Goal: Task Accomplishment & Management: Use online tool/utility

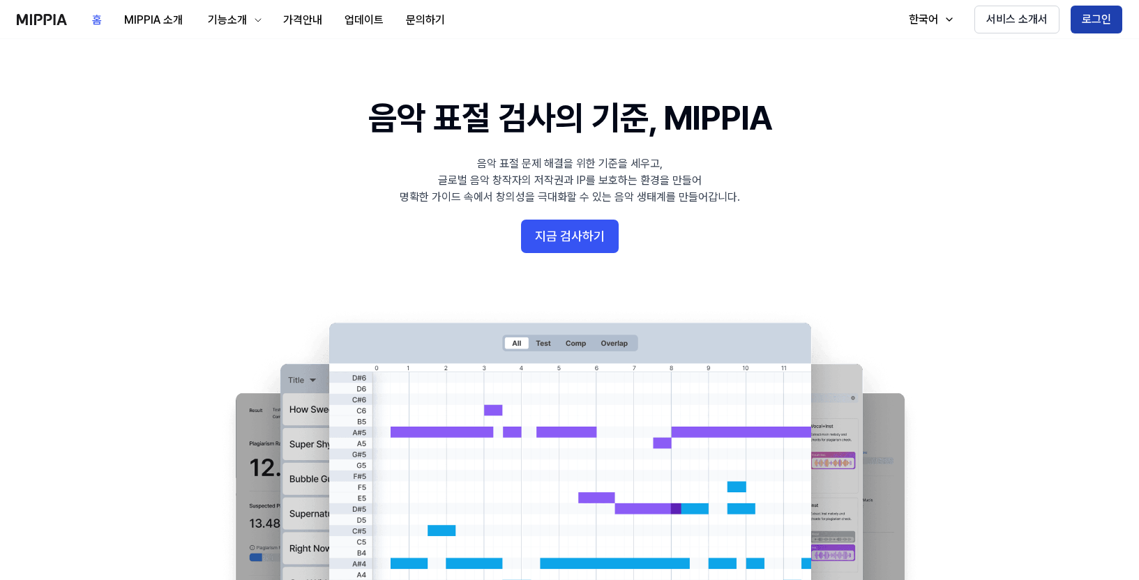
click at [1091, 22] on button "로그인" at bounding box center [1096, 20] width 52 height 28
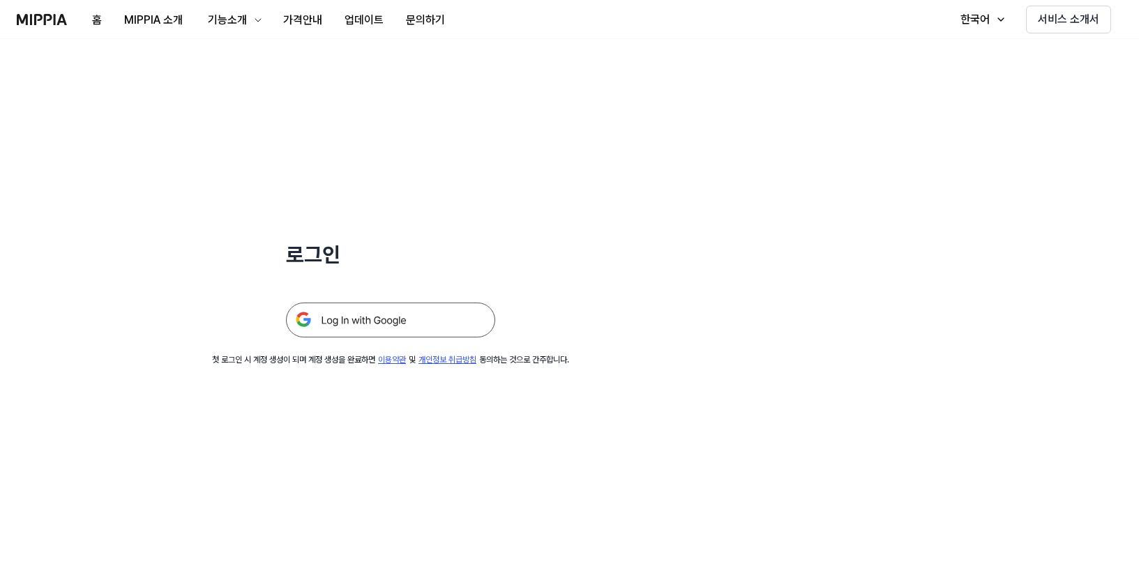
click at [356, 319] on img at bounding box center [390, 320] width 209 height 35
click at [406, 317] on img at bounding box center [390, 320] width 209 height 35
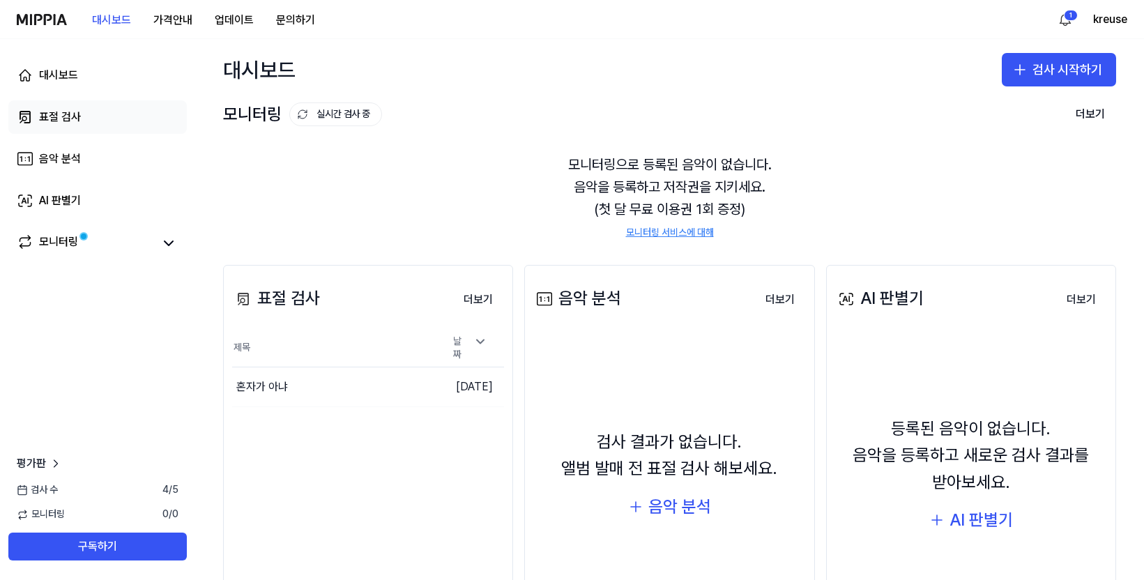
click at [55, 115] on div "표절 검사" at bounding box center [60, 117] width 42 height 17
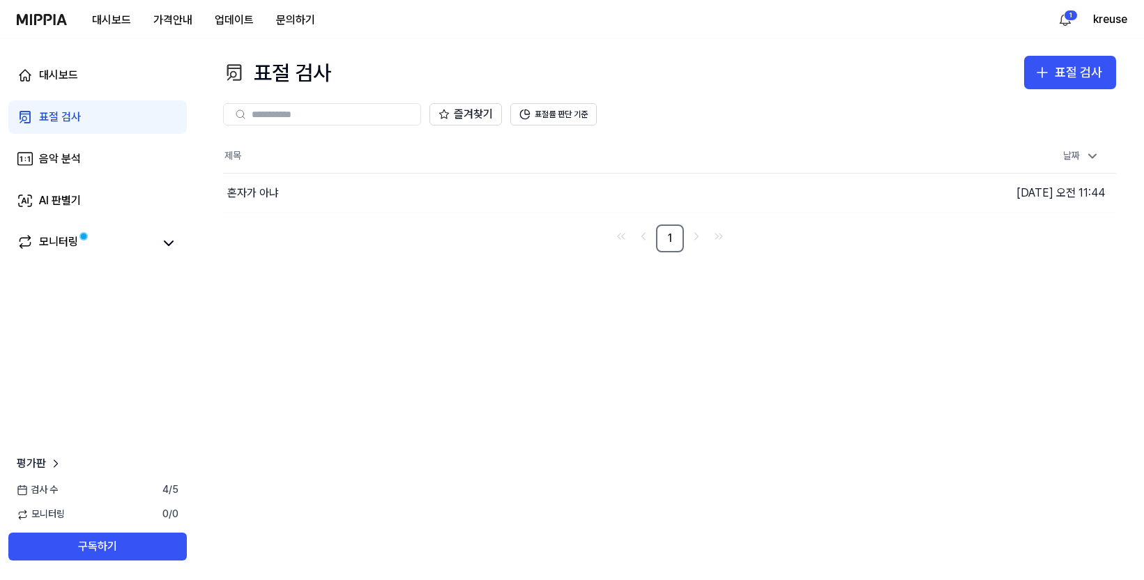
drag, startPoint x: 27, startPoint y: 356, endPoint x: 50, endPoint y: 486, distance: 131.7
click at [29, 361] on div "대시보드 표절 검사 음악 분석 AI 판별기 모니터링 평가판 검사 [DATE] 모니터링 0 / 0 구독하기" at bounding box center [97, 309] width 195 height 541
click at [112, 411] on div "대시보드 표절 검사 음악 분석 AI 판별기 모니터링 평가판 검사 [DATE] 모니터링 0 / 0 구독하기" at bounding box center [97, 309] width 195 height 541
click at [1105, 78] on button "표절 검사" at bounding box center [1070, 72] width 92 height 33
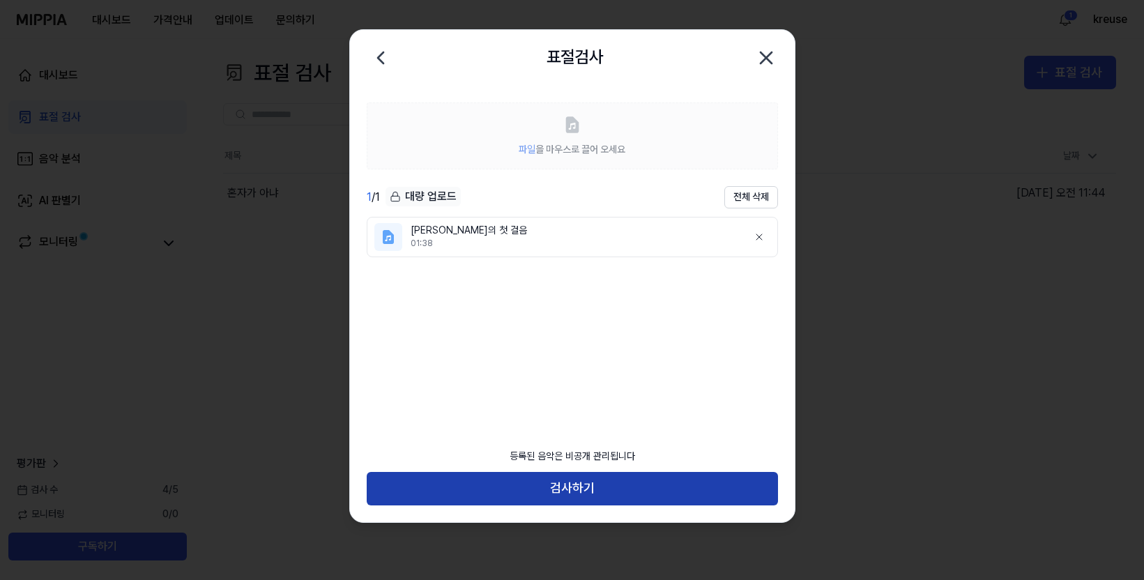
click at [510, 483] on button "검사하기" at bounding box center [572, 488] width 411 height 33
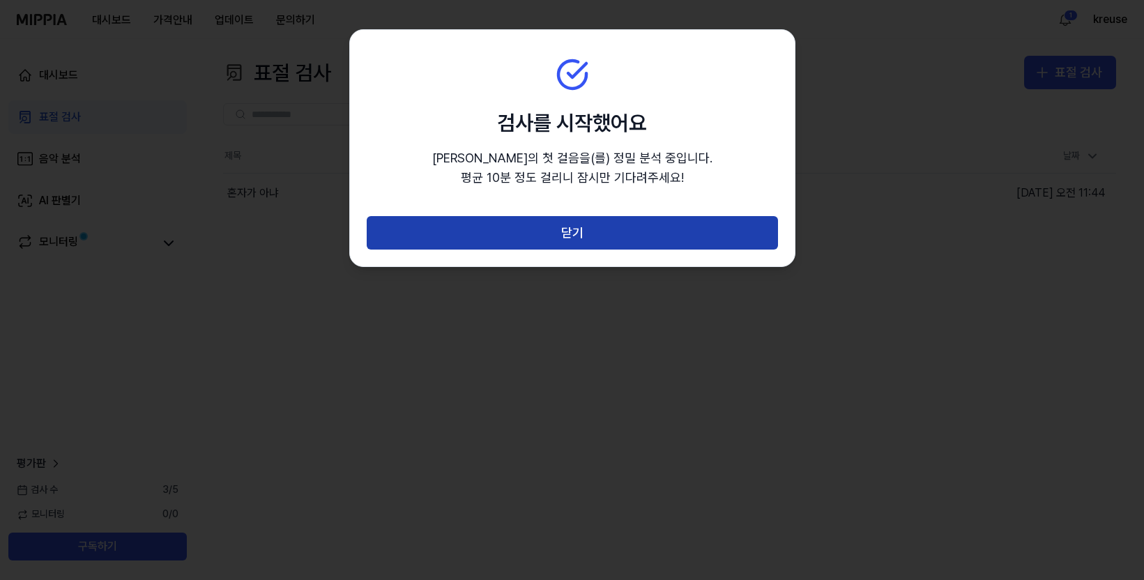
click at [508, 220] on button "닫기" at bounding box center [572, 232] width 411 height 33
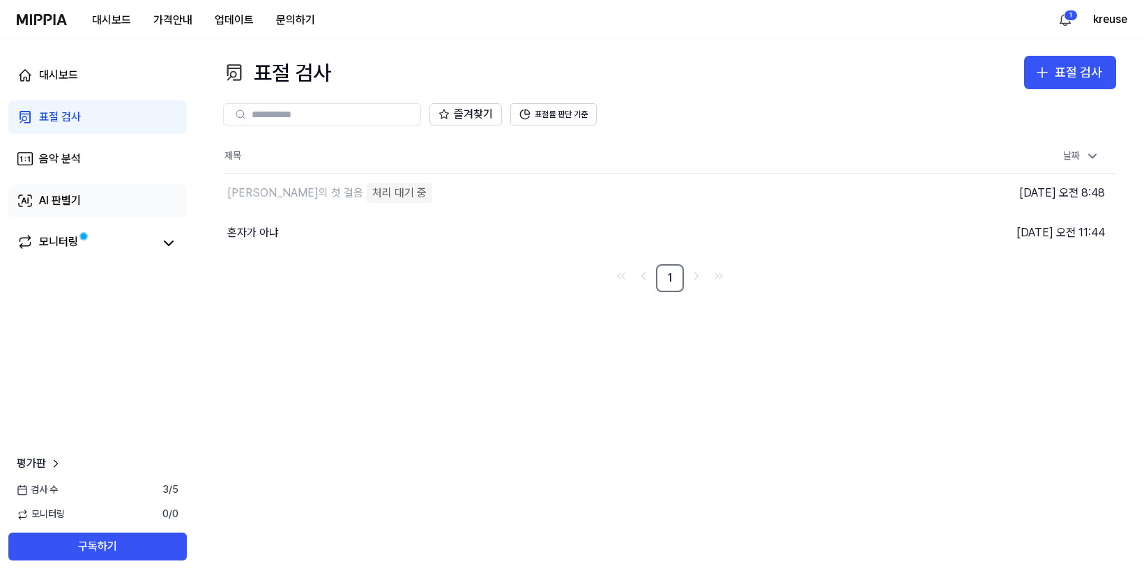
click at [81, 206] on div "AI 판별기" at bounding box center [60, 200] width 42 height 17
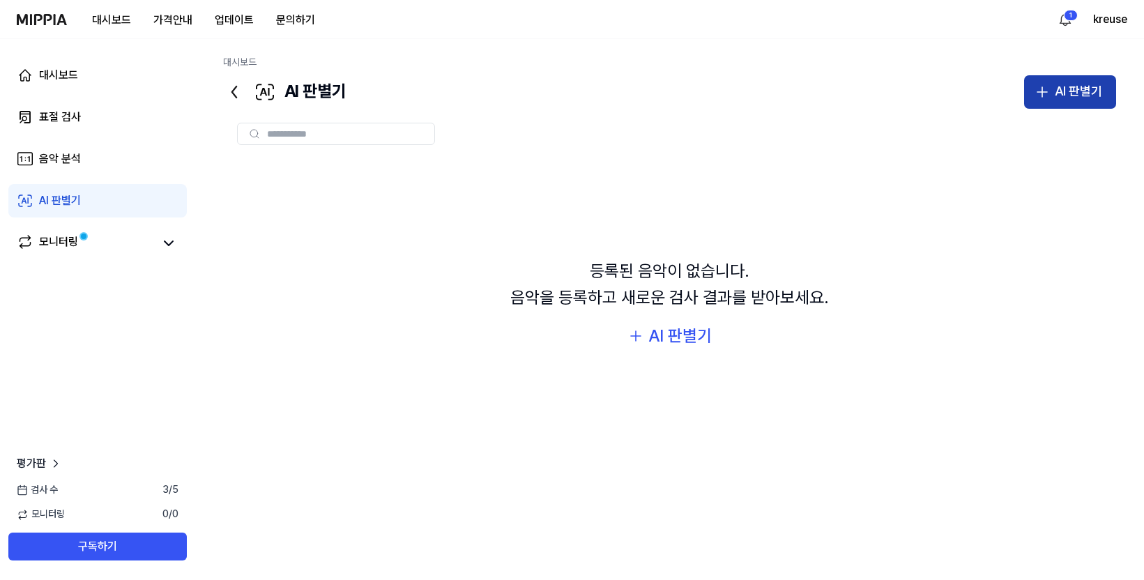
click at [1068, 96] on div "AI 판별기" at bounding box center [1078, 92] width 47 height 20
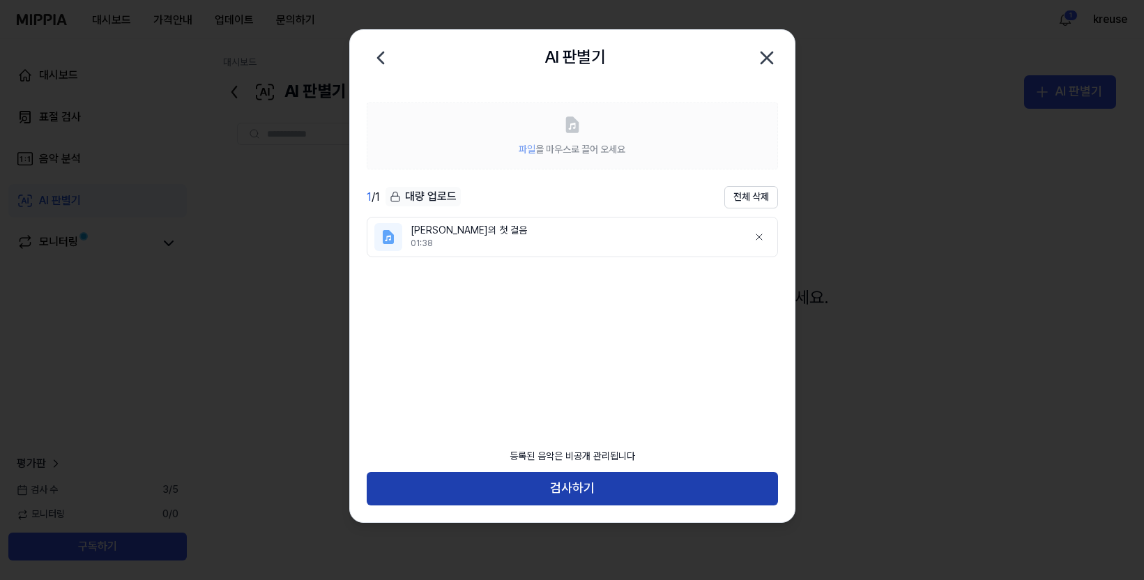
click at [598, 493] on button "검사하기" at bounding box center [572, 488] width 411 height 33
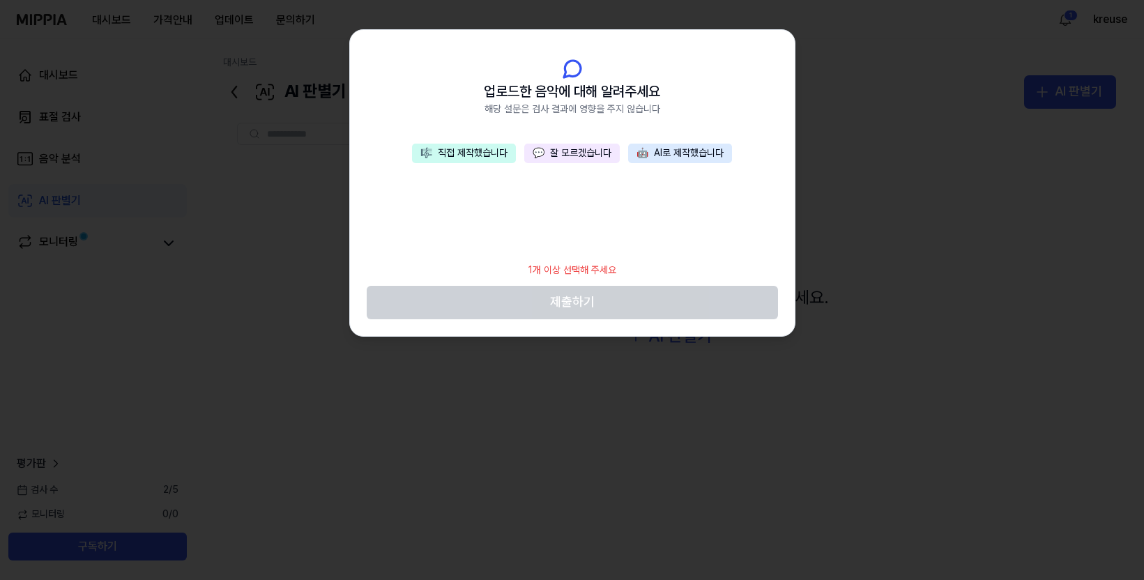
click at [466, 152] on button "🎼 직접 제작했습니다" at bounding box center [464, 154] width 104 height 20
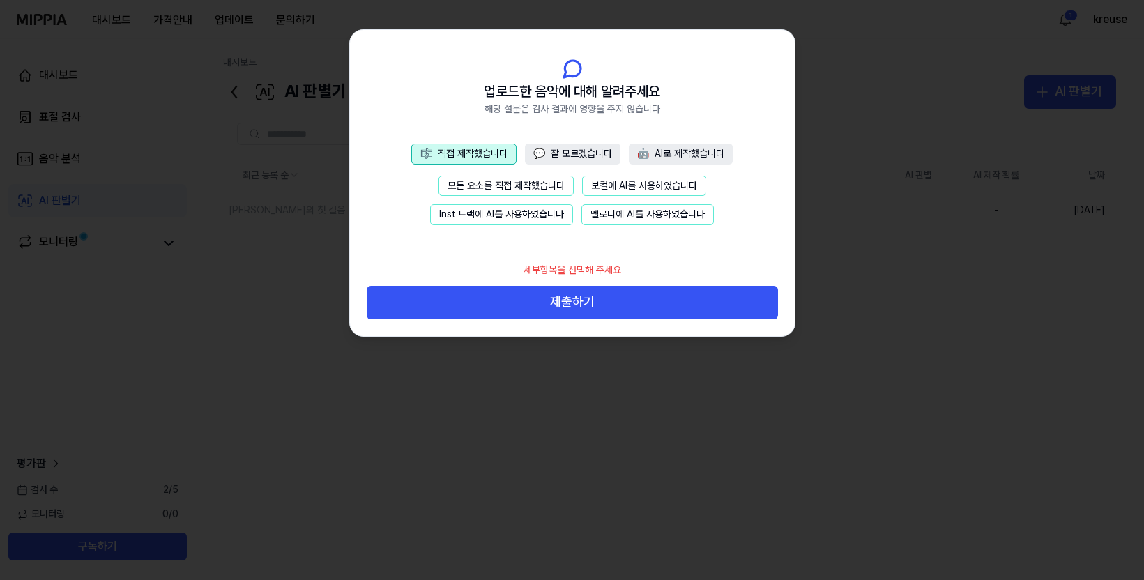
click at [501, 184] on button "모든 요소를 직접 제작했습니다" at bounding box center [506, 186] width 135 height 21
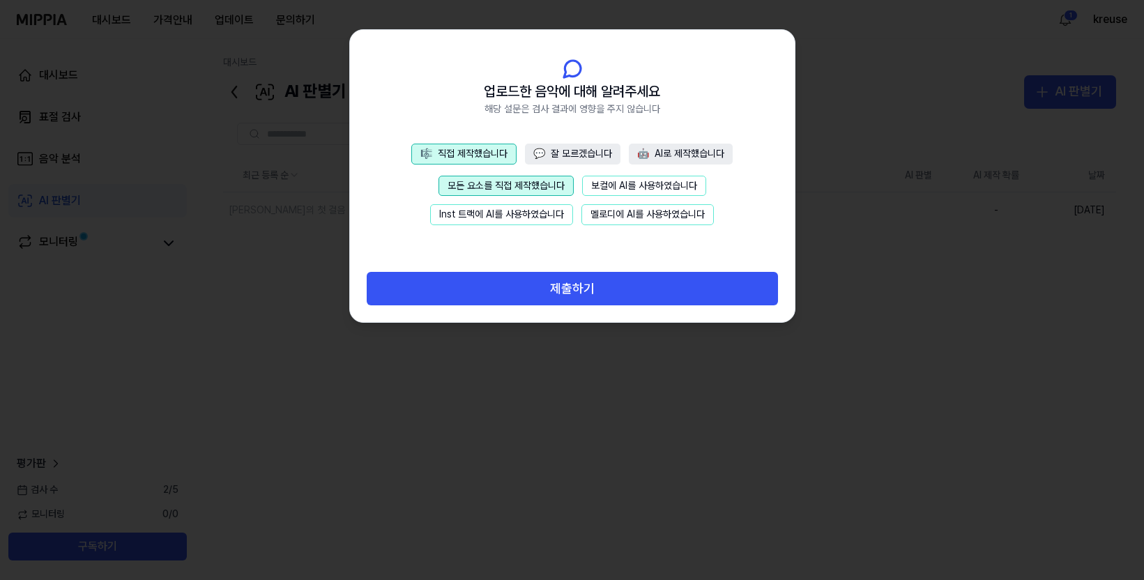
click at [622, 189] on button "보컬에 AI를 사용하였습니다" at bounding box center [644, 186] width 124 height 21
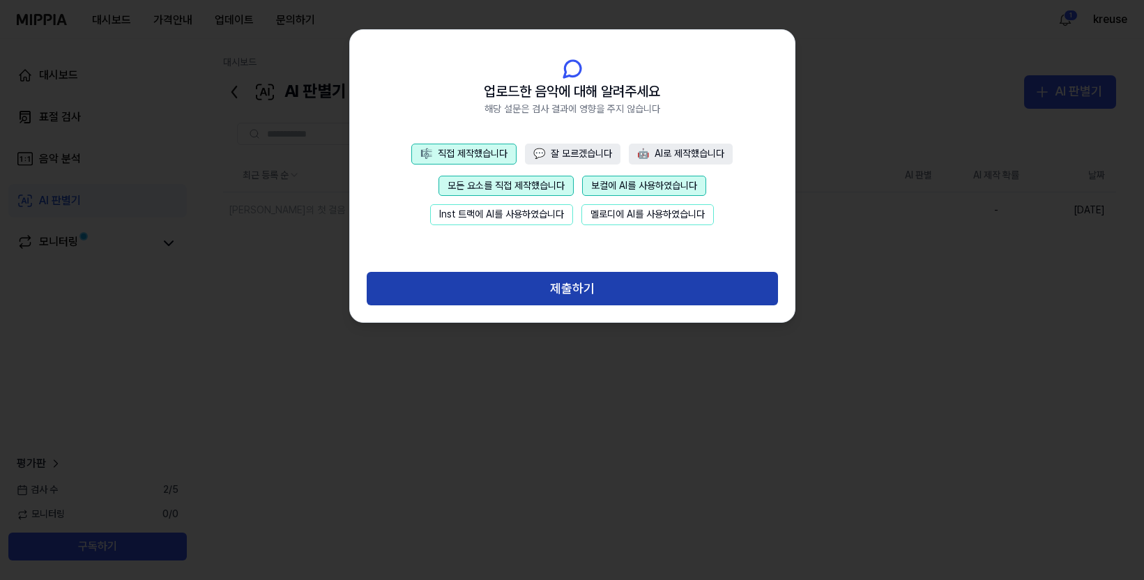
click at [572, 276] on button "제출하기" at bounding box center [572, 288] width 411 height 33
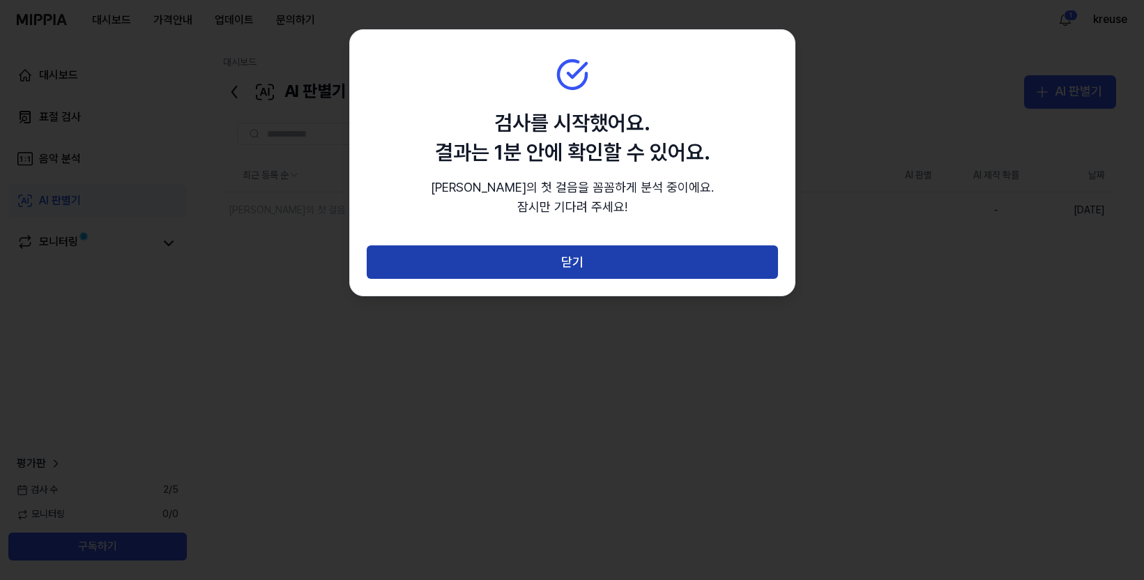
click at [566, 262] on button "닫기" at bounding box center [572, 261] width 411 height 33
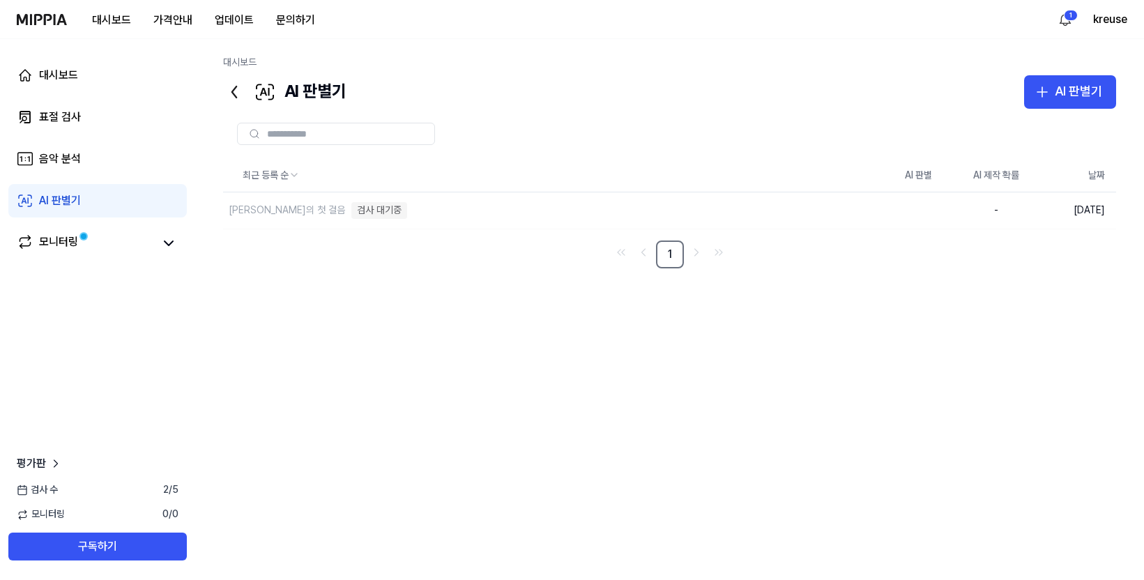
click at [419, 324] on div "최근 등록 순 AI 판별 AI 제작 확률 날짜 나경이의 첫 걸음 검사 대기중 삭제 - [DATE] 1" at bounding box center [669, 347] width 893 height 377
click at [54, 114] on div "표절 검사" at bounding box center [60, 117] width 42 height 17
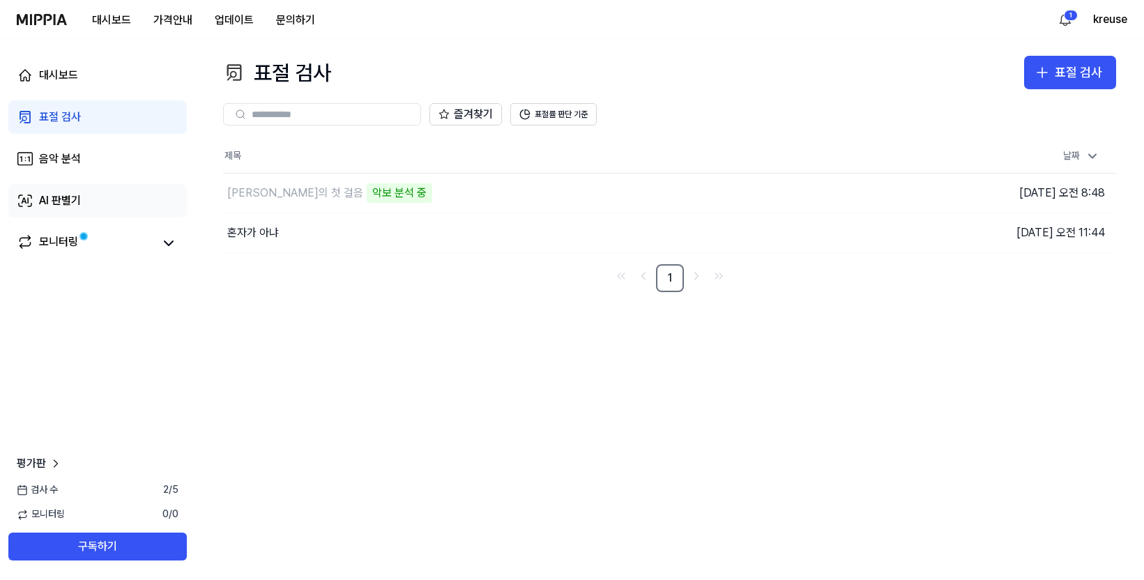
click at [66, 205] on div "AI 판별기" at bounding box center [60, 200] width 42 height 17
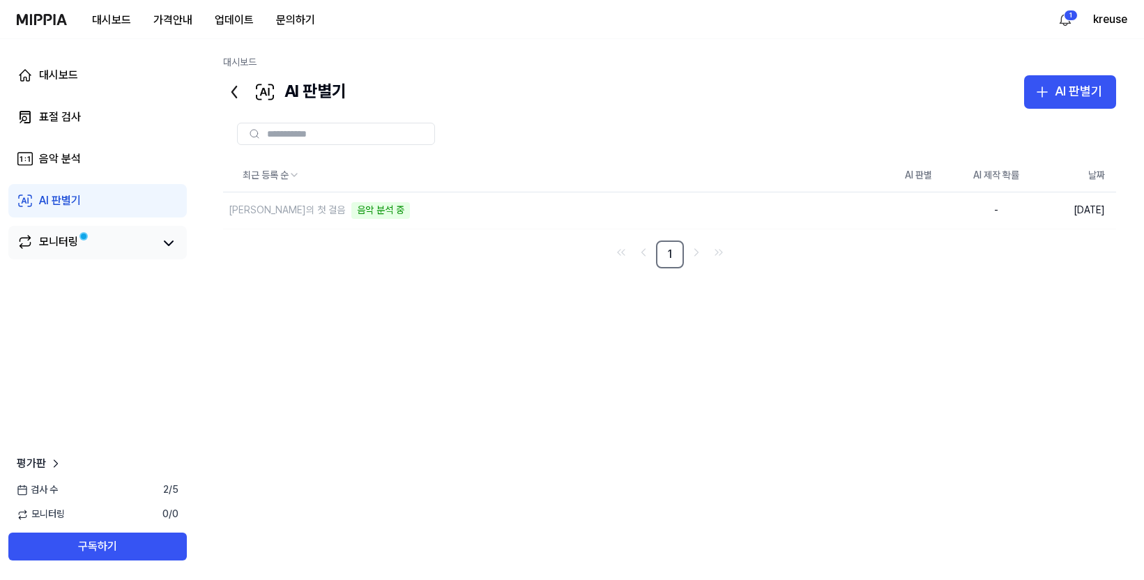
click at [59, 238] on div "모니터링" at bounding box center [58, 244] width 39 height 20
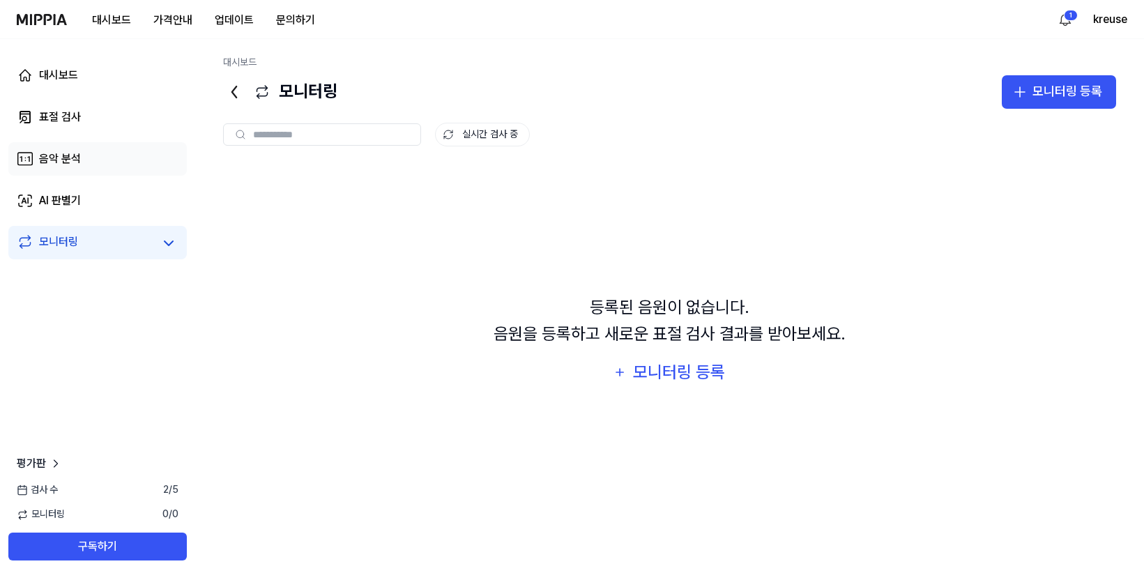
click at [47, 160] on div "음악 분석" at bounding box center [60, 159] width 42 height 17
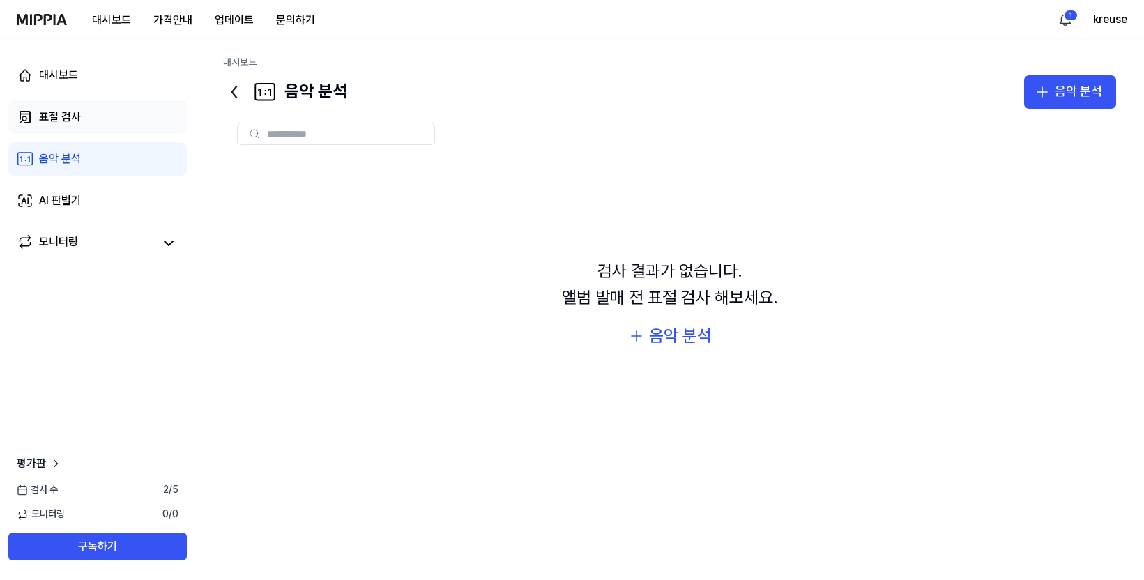
click at [59, 124] on div "표절 검사" at bounding box center [60, 117] width 42 height 17
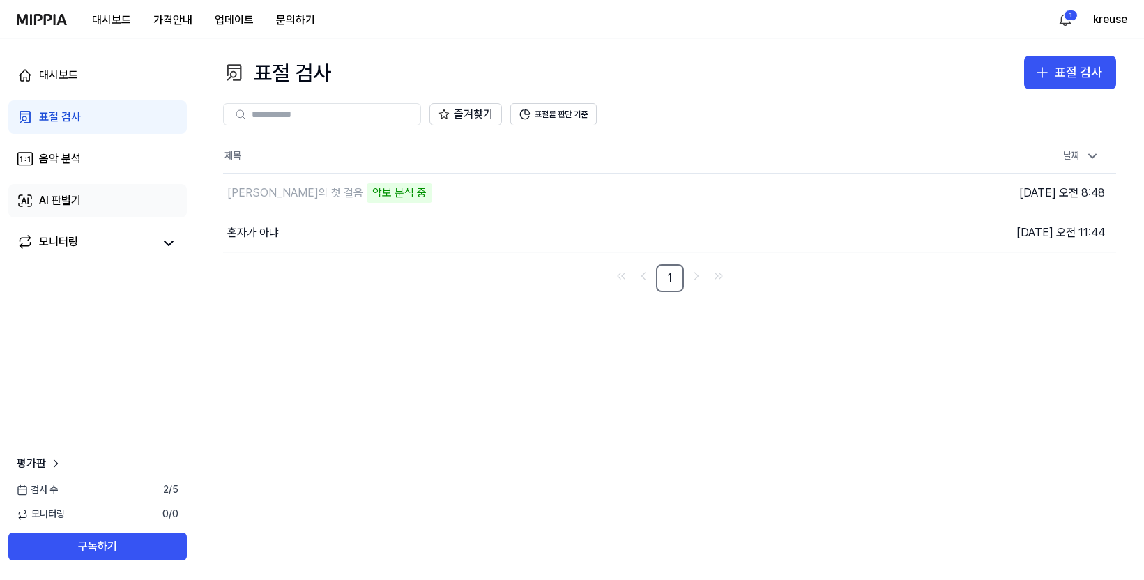
click at [63, 193] on div "AI 판별기" at bounding box center [60, 200] width 42 height 17
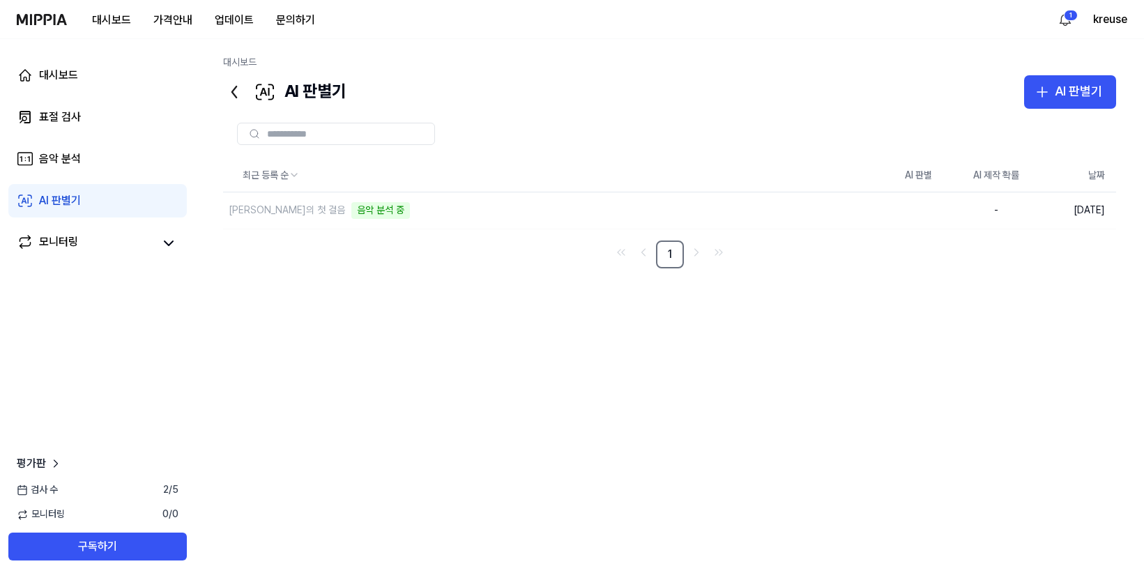
click at [505, 339] on div "최근 등록 순 AI 판별 AI 제작 확률 날짜 나경이의 첫 걸음 음악 분석 중 삭제 - [DATE] 1" at bounding box center [669, 347] width 893 height 377
click at [503, 341] on div "최근 등록 순 AI 판별 AI 제작 확률 날짜 나경이의 첫 걸음 음악 분석 중 삭제 - [DATE] 1" at bounding box center [669, 347] width 893 height 377
click at [70, 121] on div "표절 검사" at bounding box center [60, 117] width 42 height 17
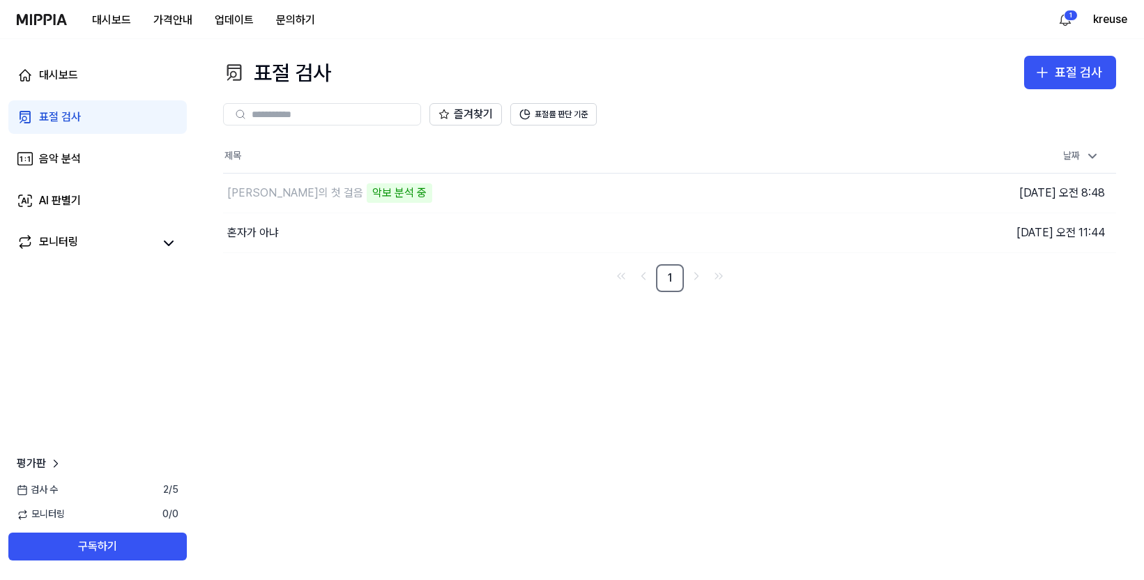
drag, startPoint x: 70, startPoint y: 160, endPoint x: 73, endPoint y: 176, distance: 17.0
click at [70, 161] on div "음악 분석" at bounding box center [60, 159] width 42 height 17
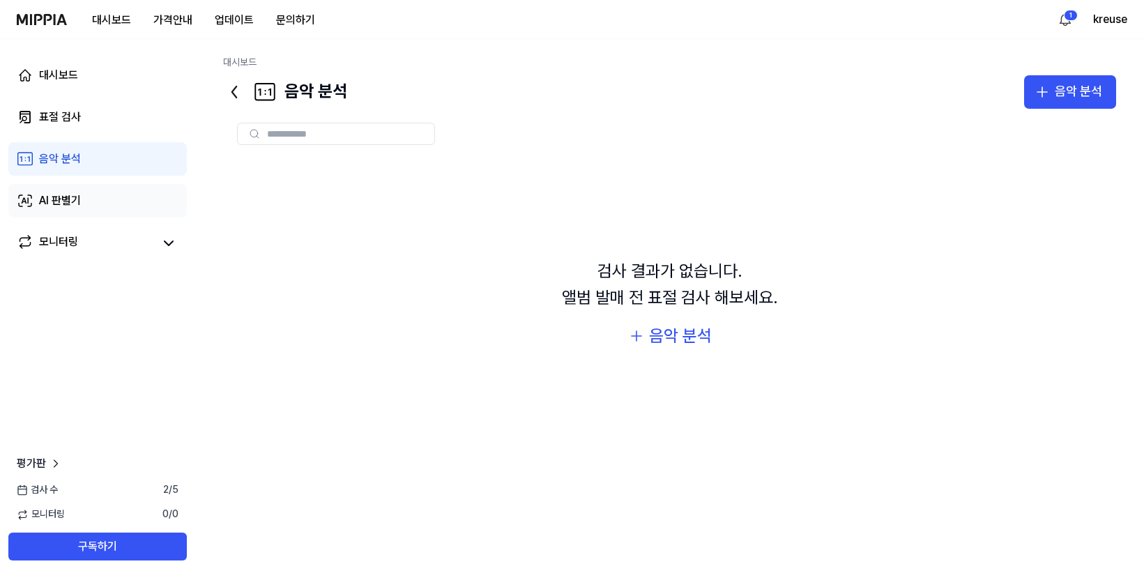
click at [79, 197] on div "AI 판별기" at bounding box center [60, 200] width 42 height 17
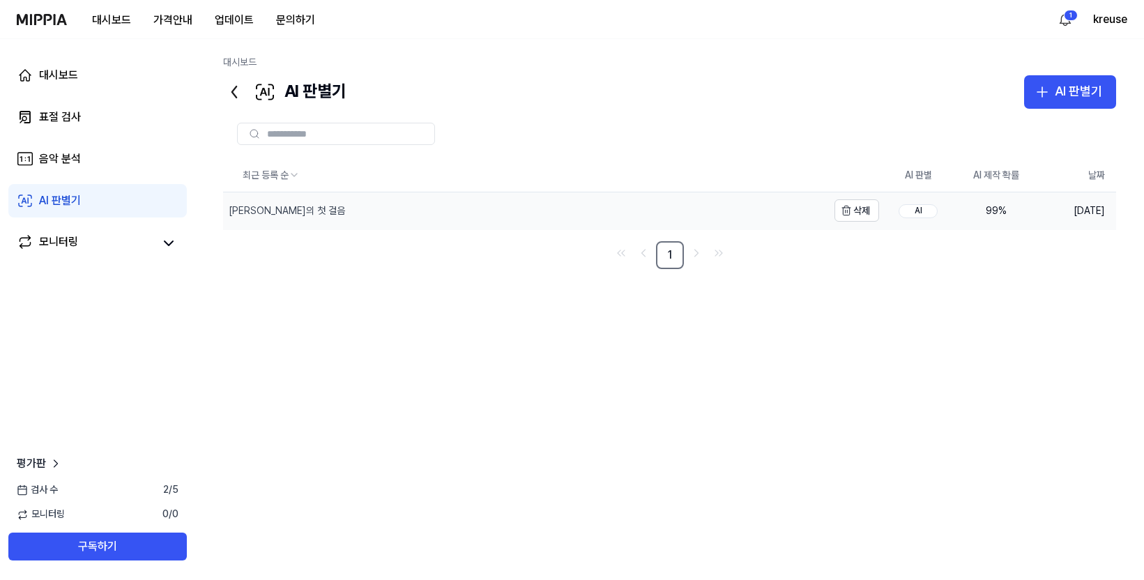
click at [259, 210] on div "[PERSON_NAME]의 첫 걸음" at bounding box center [287, 211] width 116 height 14
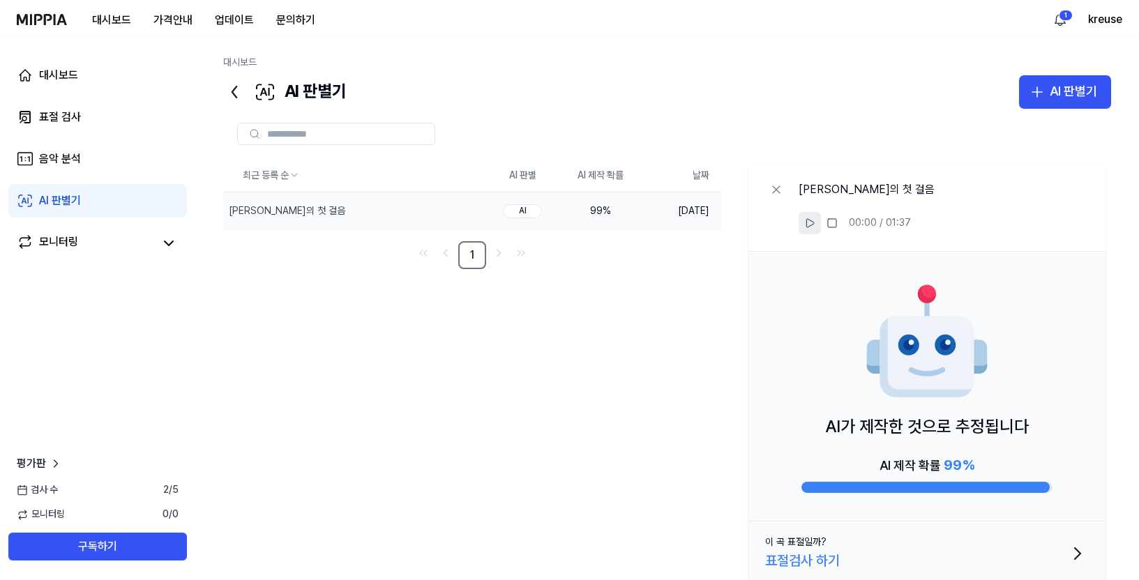
click at [805, 223] on icon at bounding box center [809, 223] width 11 height 11
click at [70, 119] on div "표절 검사" at bounding box center [60, 117] width 42 height 17
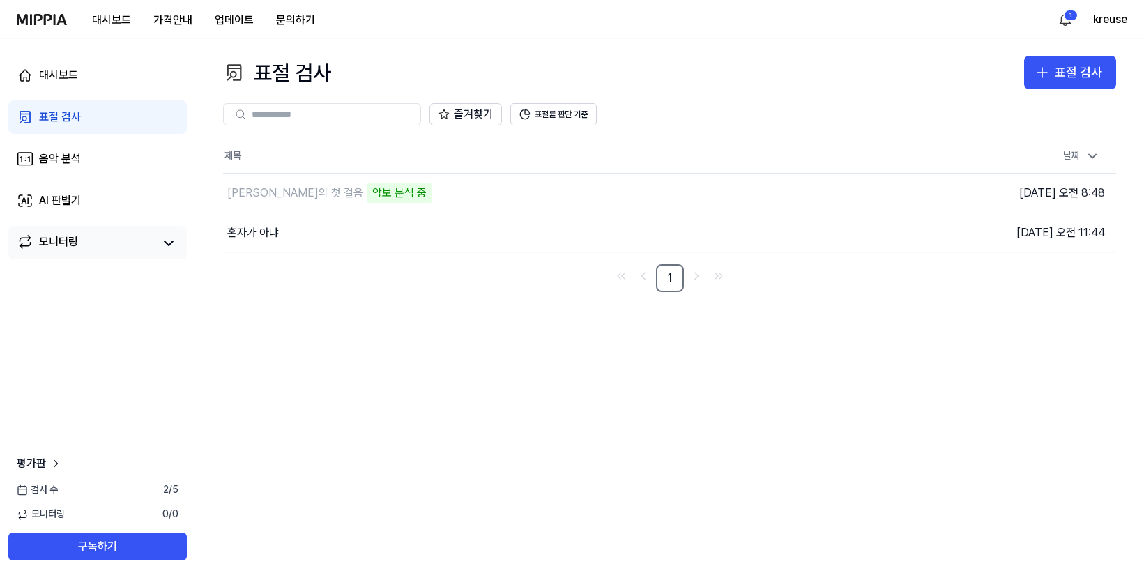
drag, startPoint x: 489, startPoint y: 351, endPoint x: 59, endPoint y: 228, distance: 447.4
click at [476, 353] on div "표절 검사 표절 검사 표절 검사 음악 분석 AI 판별기 즐겨찾기 표절률 판단 기준 제목 날짜 나경이의 첫 걸음 악보 분석 중 이동하기 [DAT…" at bounding box center [669, 309] width 949 height 541
drag, startPoint x: 59, startPoint y: 196, endPoint x: 123, endPoint y: 199, distance: 63.5
click at [60, 197] on div "AI 판별기" at bounding box center [60, 200] width 42 height 17
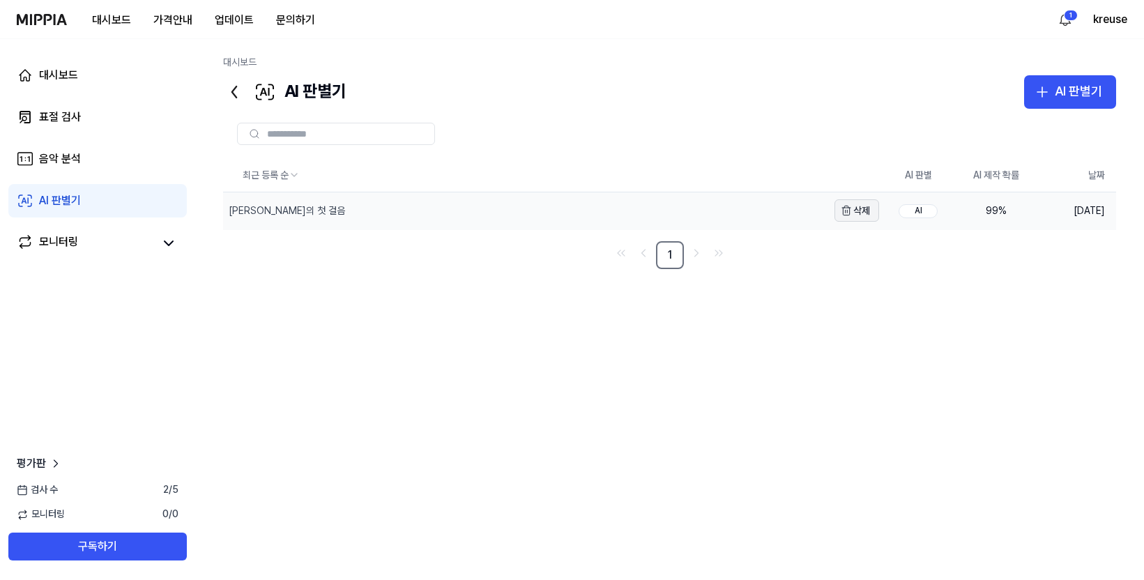
click at [853, 215] on button "삭제" at bounding box center [857, 210] width 45 height 22
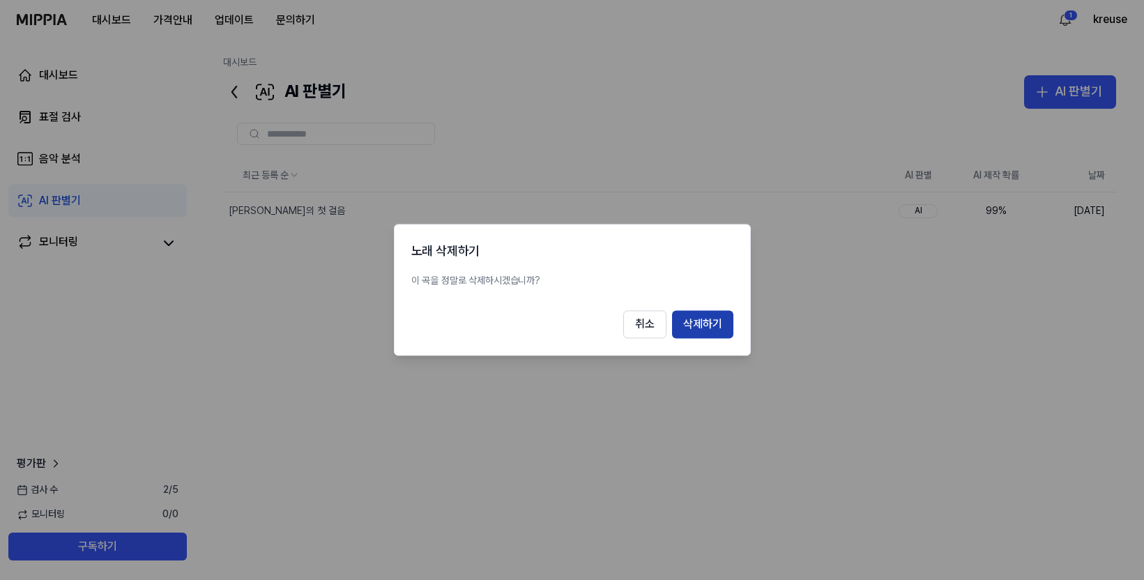
click at [715, 320] on button "삭제하기" at bounding box center [702, 325] width 61 height 28
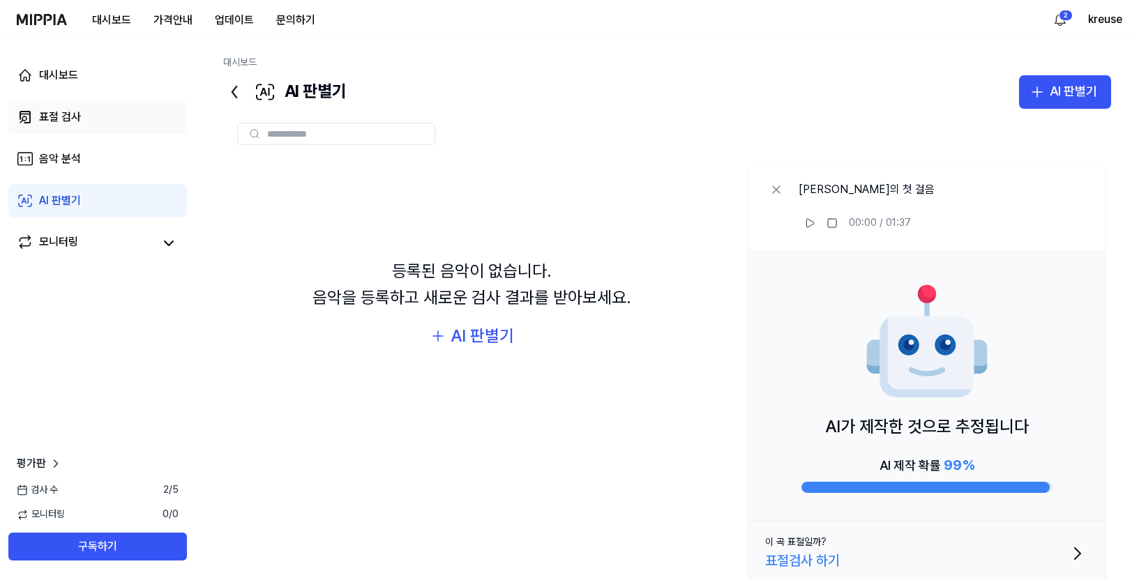
click at [77, 130] on link "표절 검사" at bounding box center [97, 116] width 178 height 33
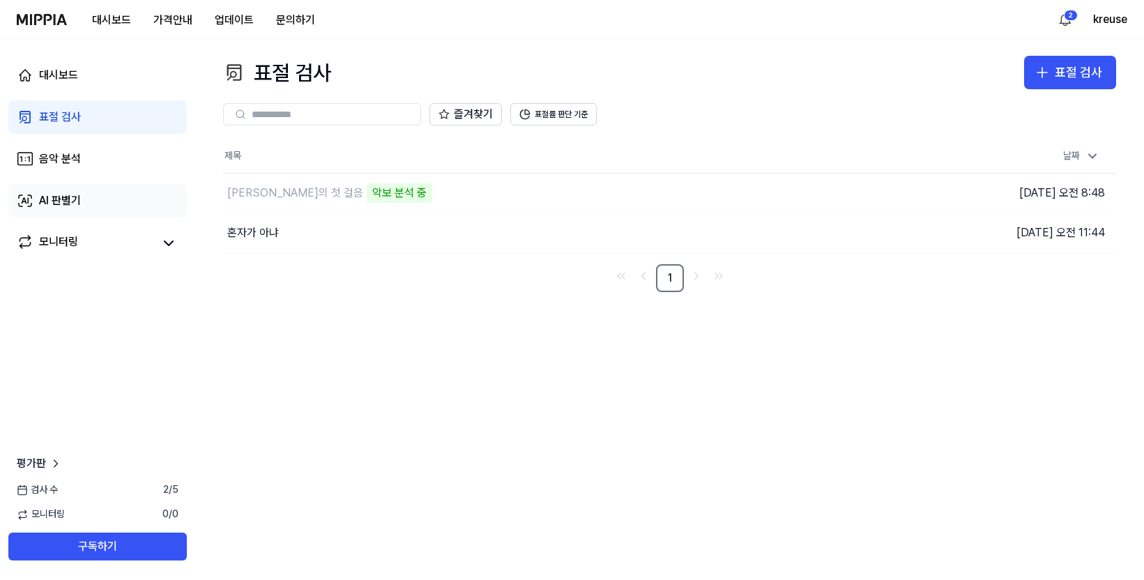
click at [68, 198] on div "AI 판별기" at bounding box center [60, 200] width 42 height 17
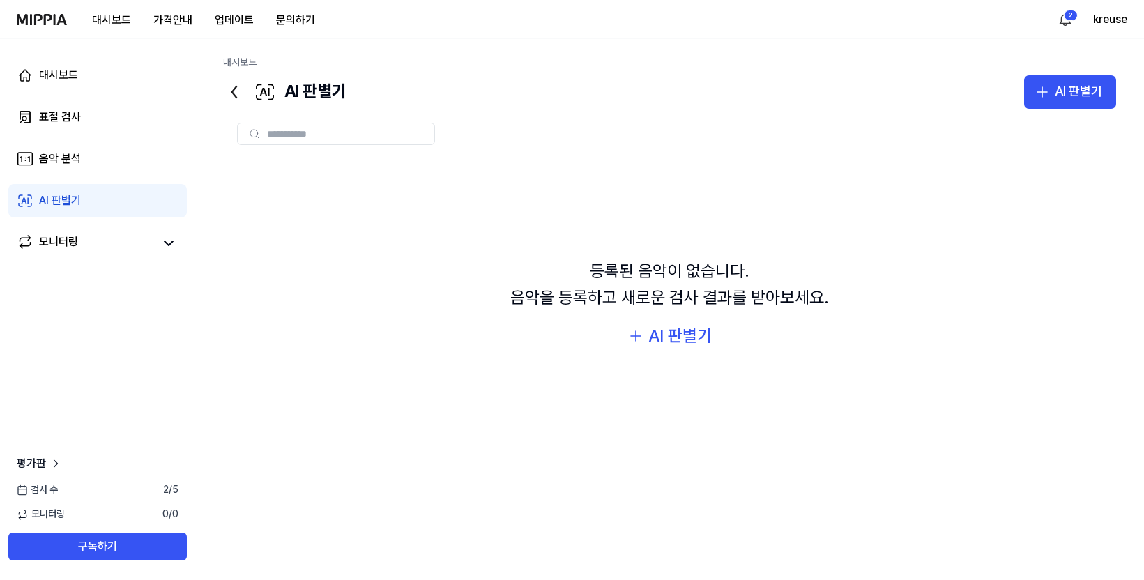
drag, startPoint x: 1019, startPoint y: 253, endPoint x: 768, endPoint y: 255, distance: 251.0
click at [1019, 253] on div "등록된 음악이 없습니다. 음악을 등록하고 새로운 검사 결과를 받아보세요. AI 판별기" at bounding box center [669, 304] width 893 height 290
click at [55, 126] on link "표절 검사" at bounding box center [97, 116] width 178 height 33
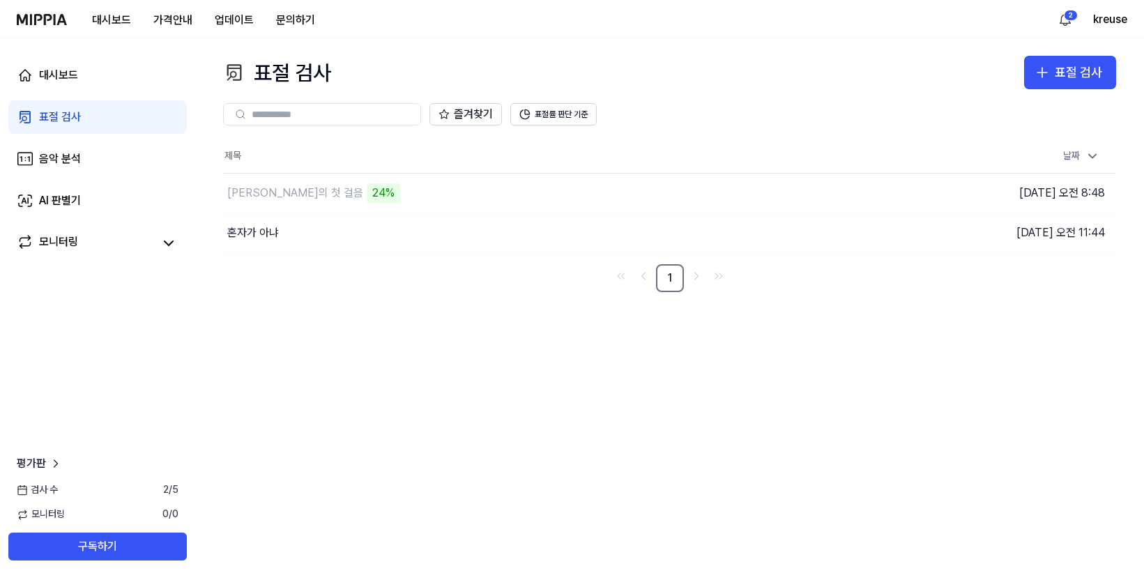
click at [36, 393] on div "대시보드 표절 검사 음악 분석 AI 판별기 모니터링 평가판 검사 [DATE] 모니터링 0 / 0 구독하기" at bounding box center [97, 309] width 195 height 541
click at [35, 203] on link "AI 판별기" at bounding box center [97, 200] width 178 height 33
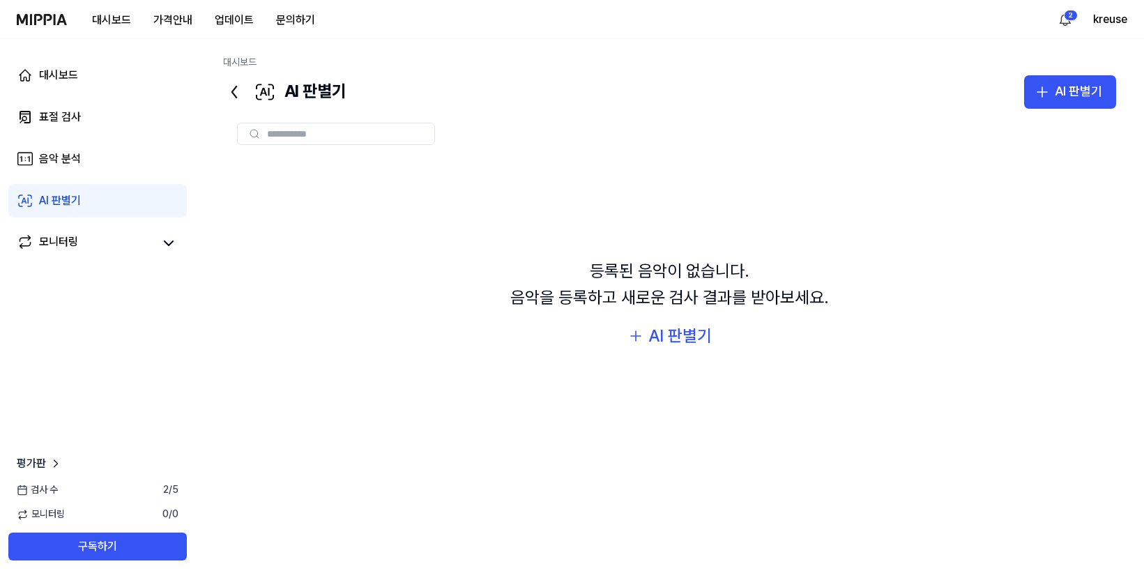
click at [69, 200] on div "AI 판별기" at bounding box center [60, 200] width 42 height 17
click at [1052, 105] on button "AI 판별기" at bounding box center [1070, 91] width 92 height 33
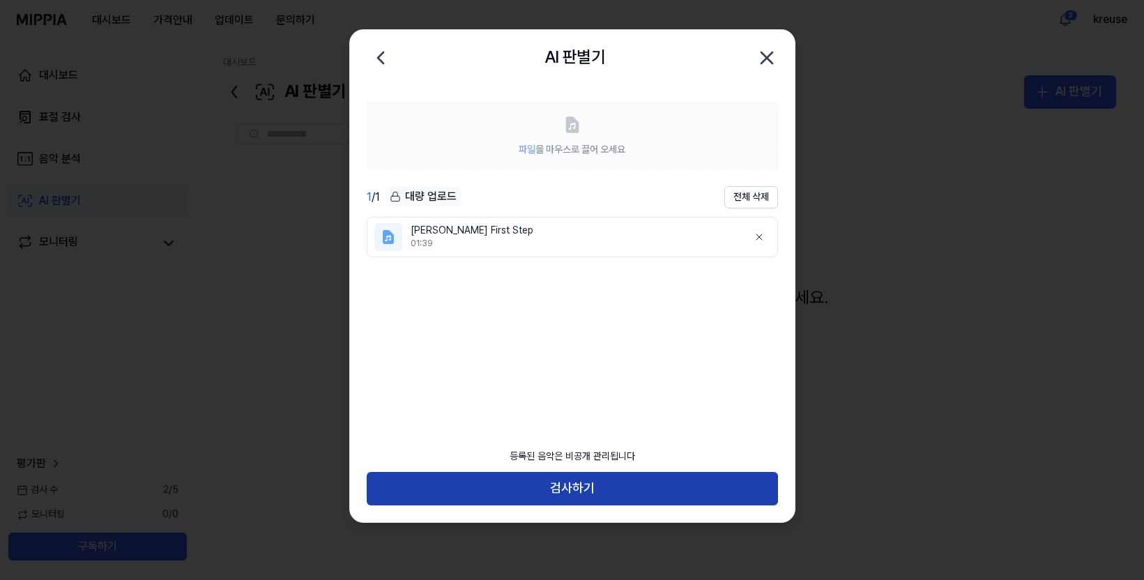
click at [565, 494] on button "검사하기" at bounding box center [572, 488] width 411 height 33
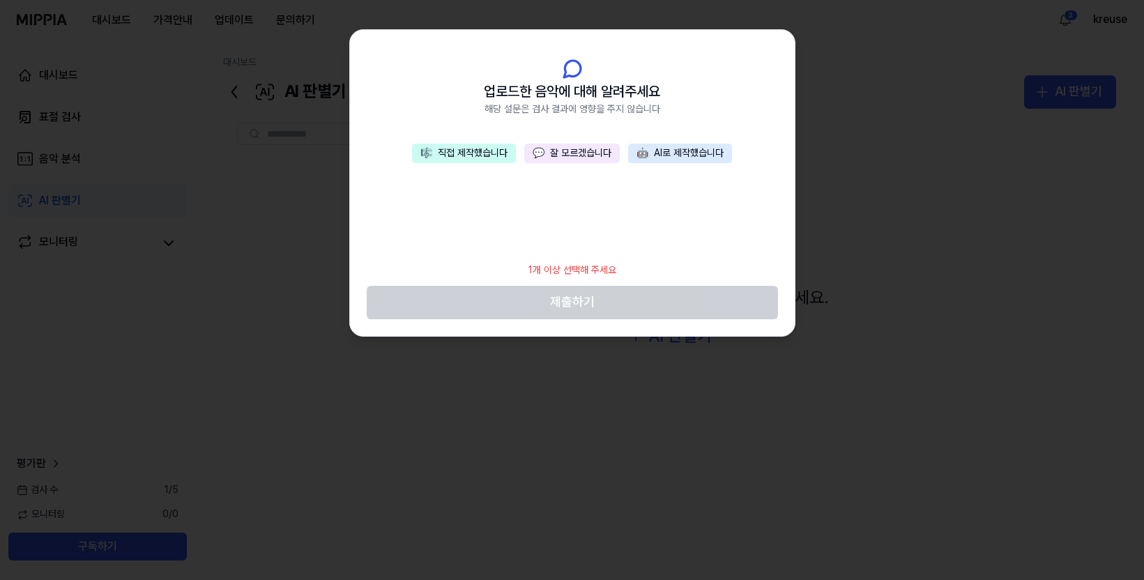
click at [462, 155] on button "🎼 직접 제작했습니다" at bounding box center [464, 154] width 104 height 20
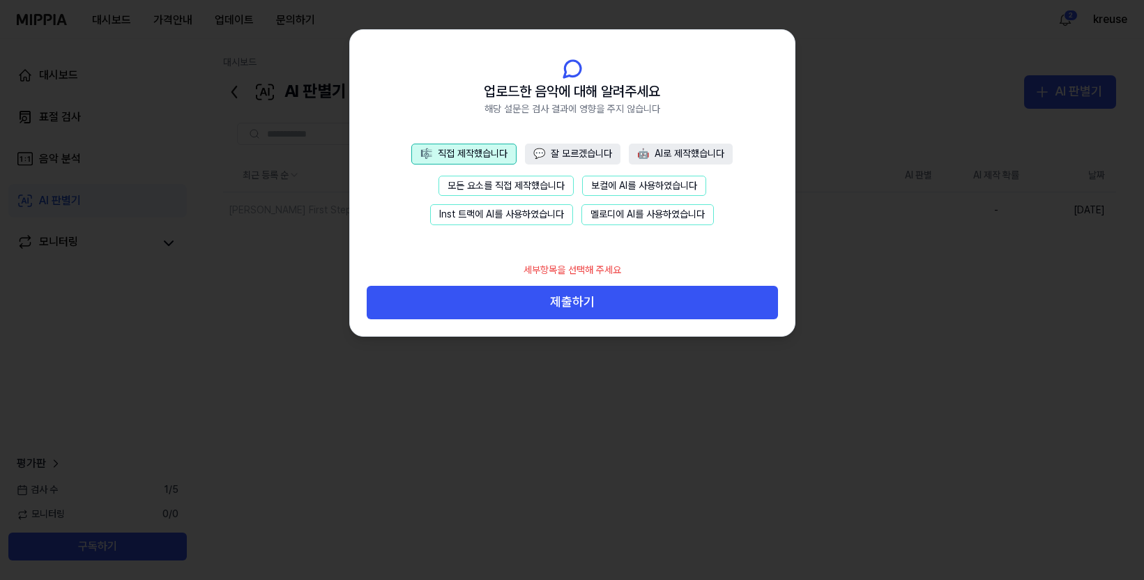
click at [483, 181] on button "모든 요소를 직접 제작했습니다" at bounding box center [506, 186] width 135 height 21
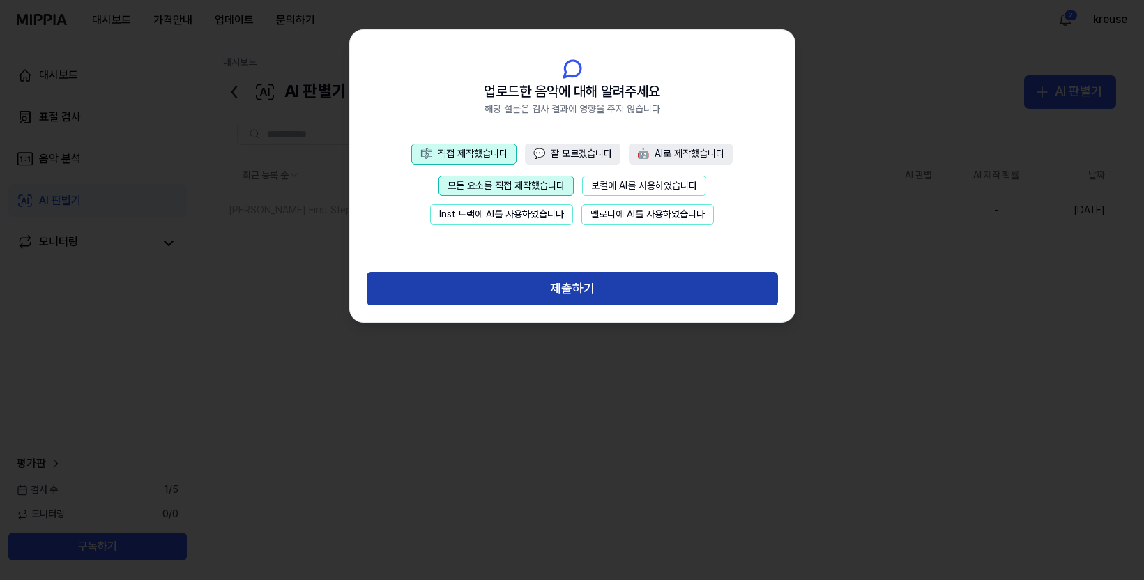
click at [566, 280] on button "제출하기" at bounding box center [572, 288] width 411 height 33
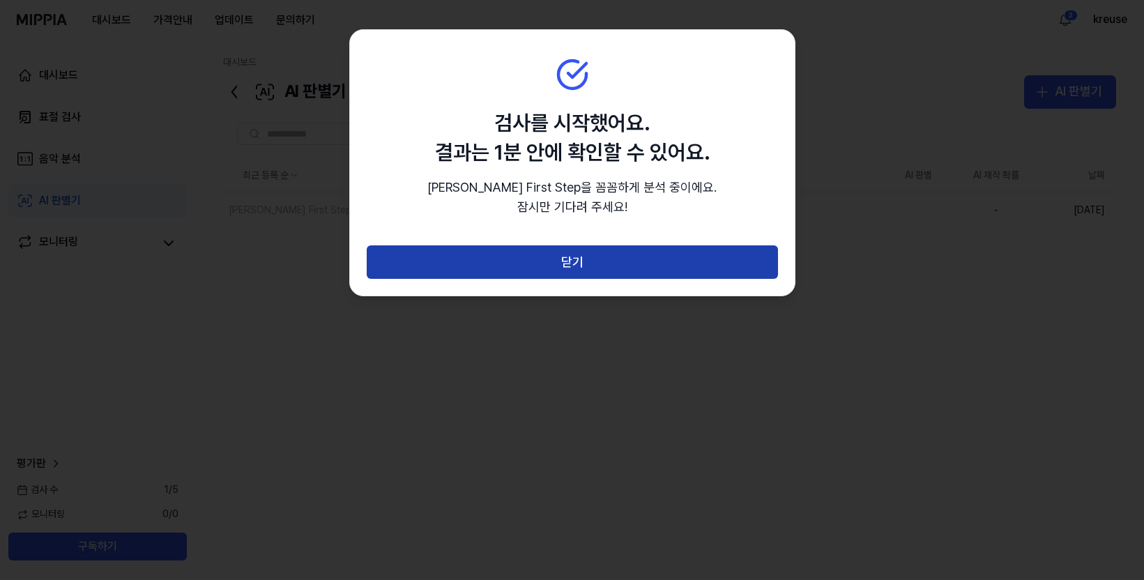
click at [558, 256] on button "닫기" at bounding box center [572, 261] width 411 height 33
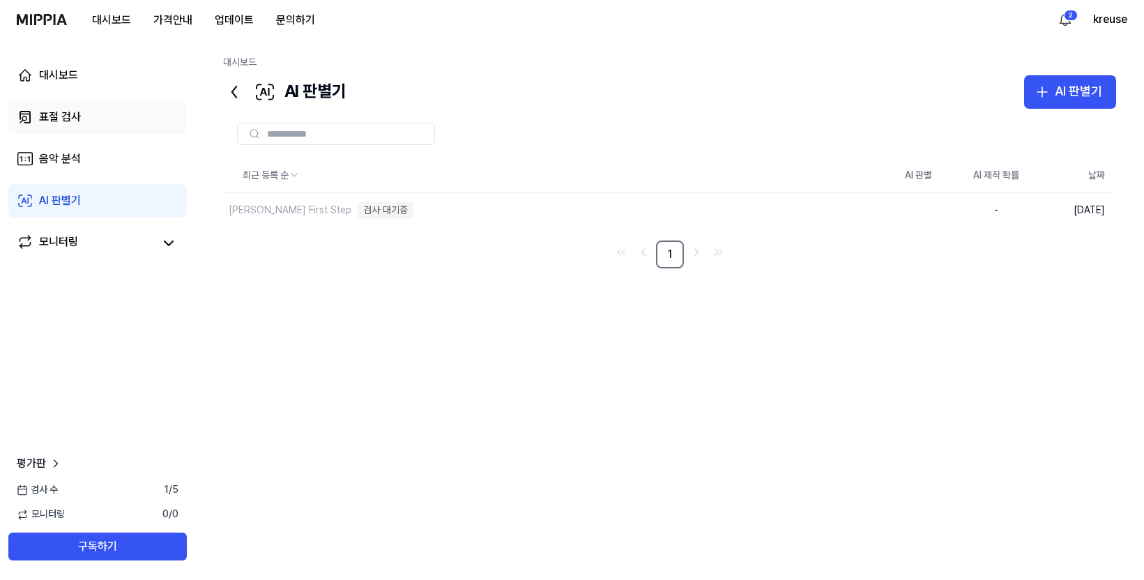
click at [65, 110] on div "표절 검사" at bounding box center [60, 117] width 42 height 17
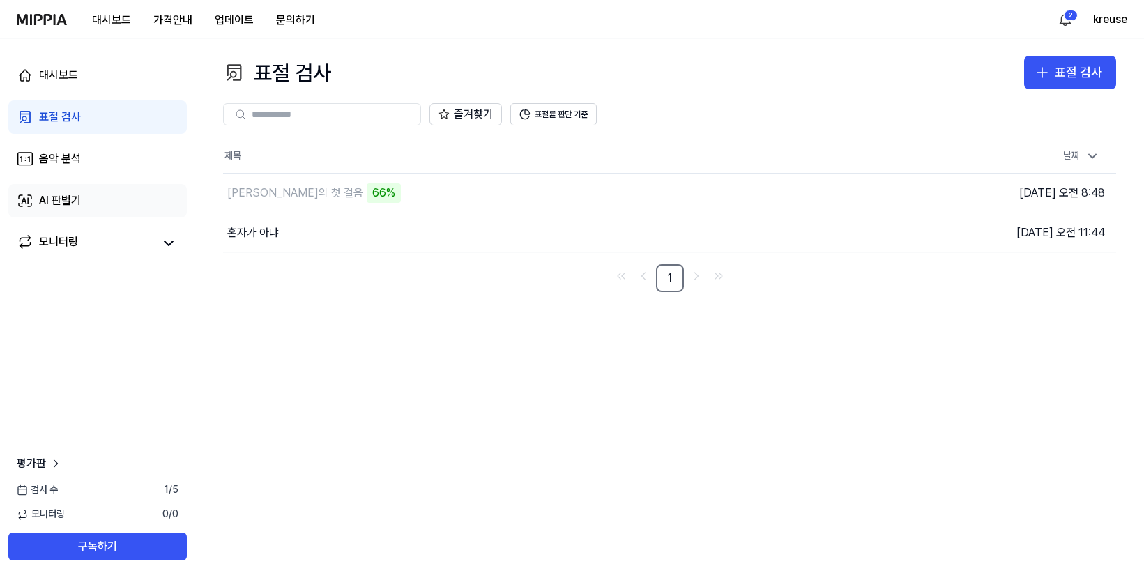
click at [97, 204] on link "AI 판별기" at bounding box center [97, 200] width 178 height 33
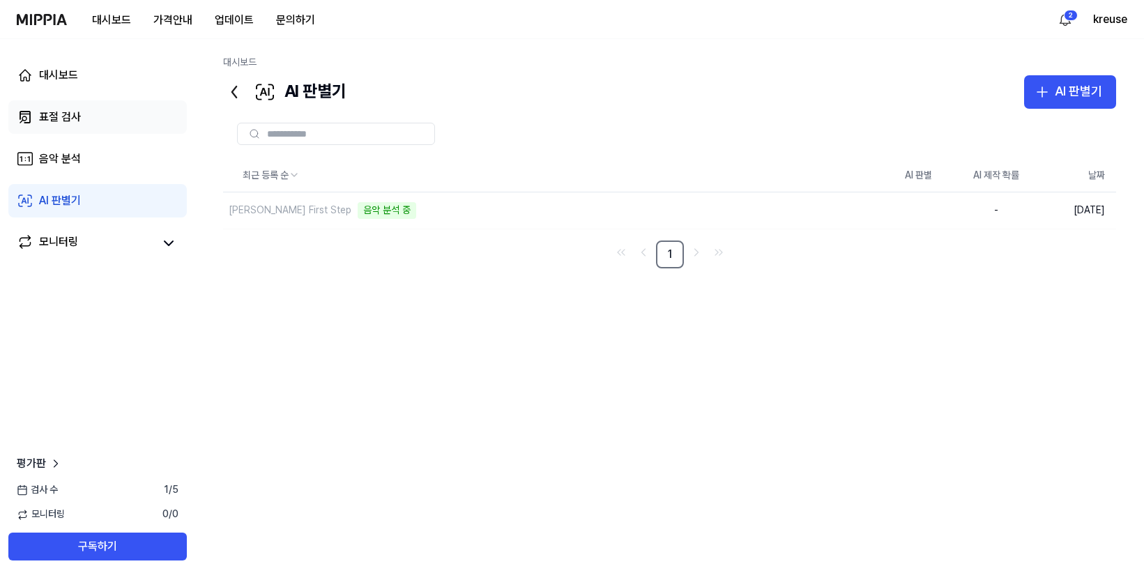
click at [54, 119] on div "표절 검사" at bounding box center [60, 117] width 42 height 17
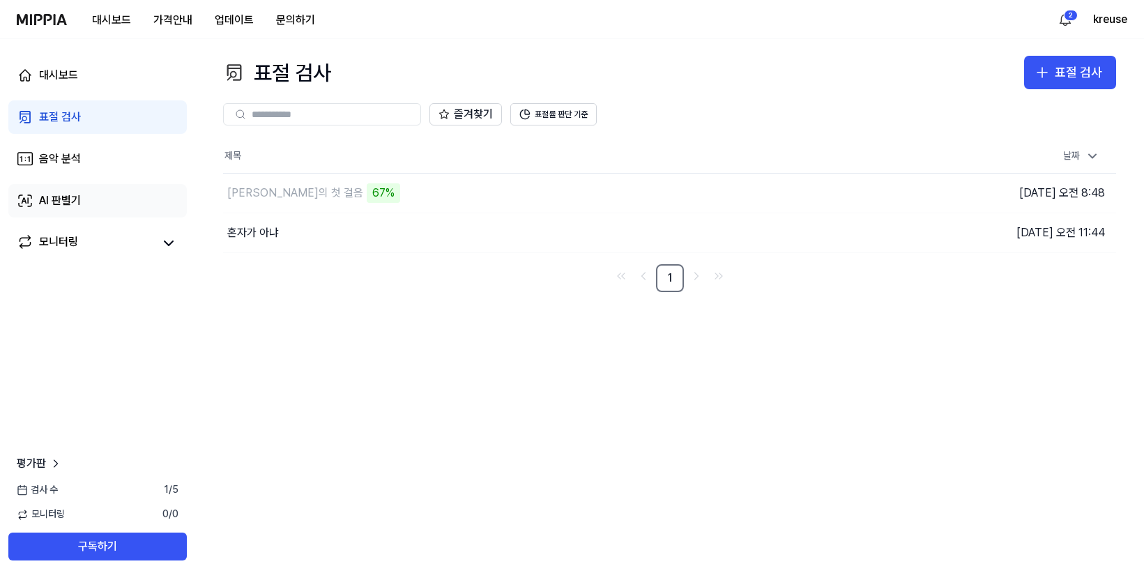
click at [65, 204] on div "AI 판별기" at bounding box center [60, 200] width 42 height 17
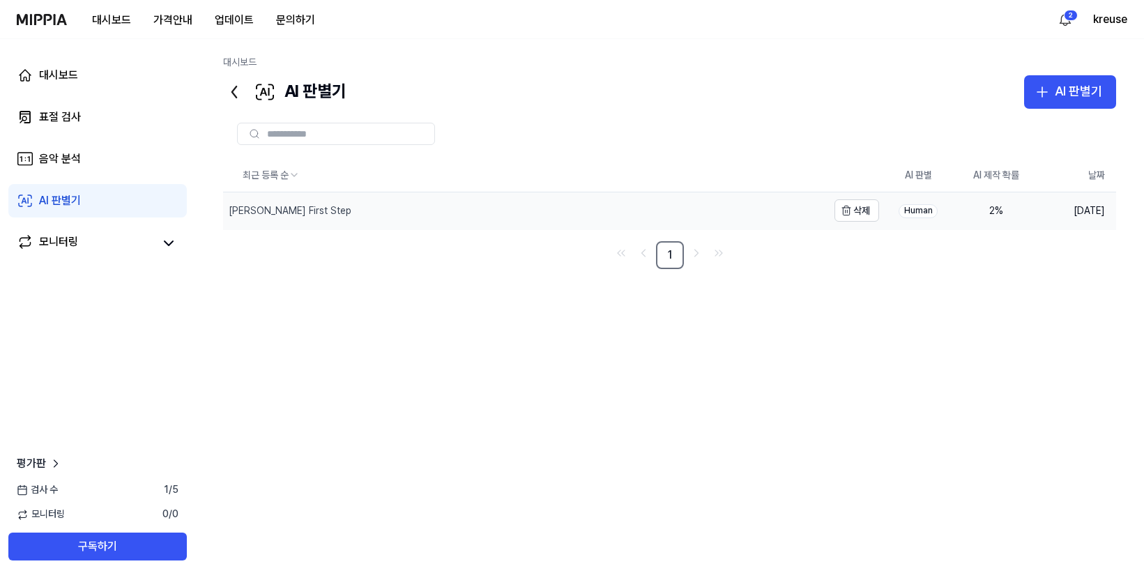
click at [373, 215] on div "[PERSON_NAME] First Step" at bounding box center [525, 210] width 604 height 36
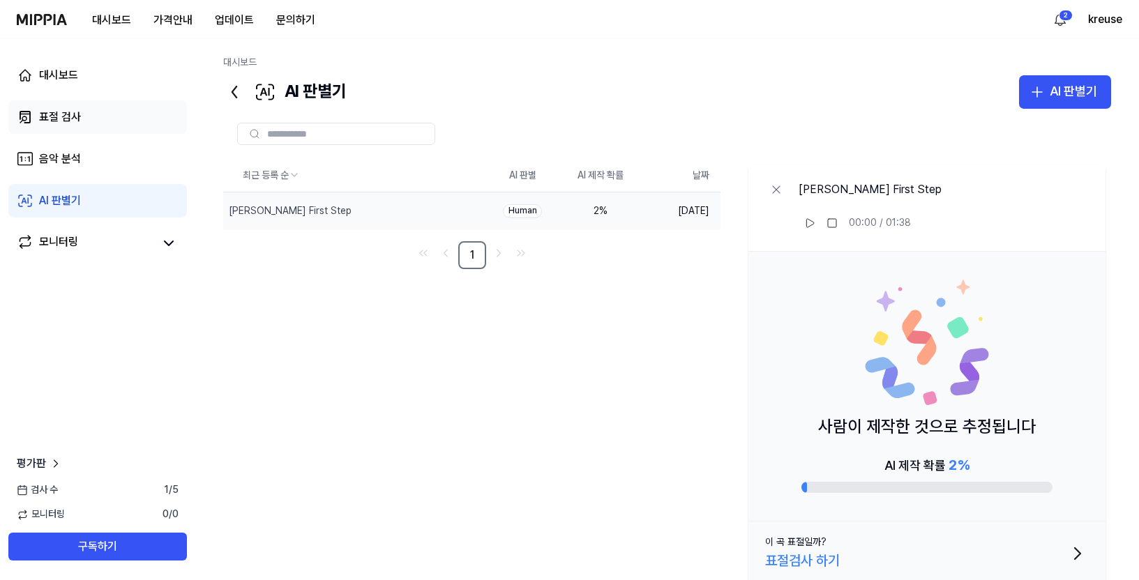
click at [66, 113] on div "표절 검사" at bounding box center [60, 117] width 42 height 17
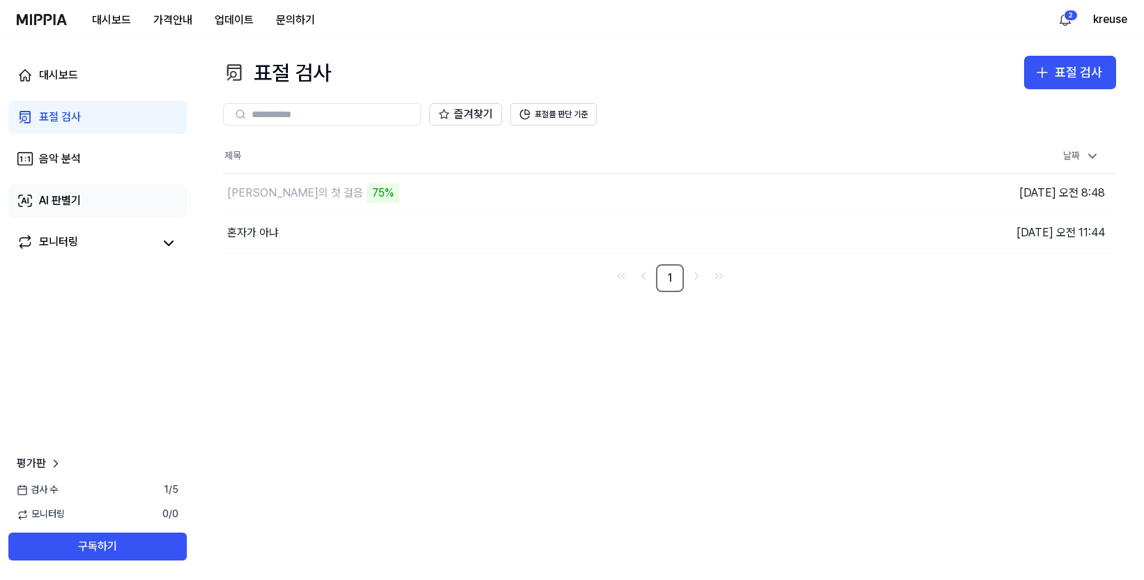
click at [63, 190] on link "AI 판별기" at bounding box center [97, 200] width 178 height 33
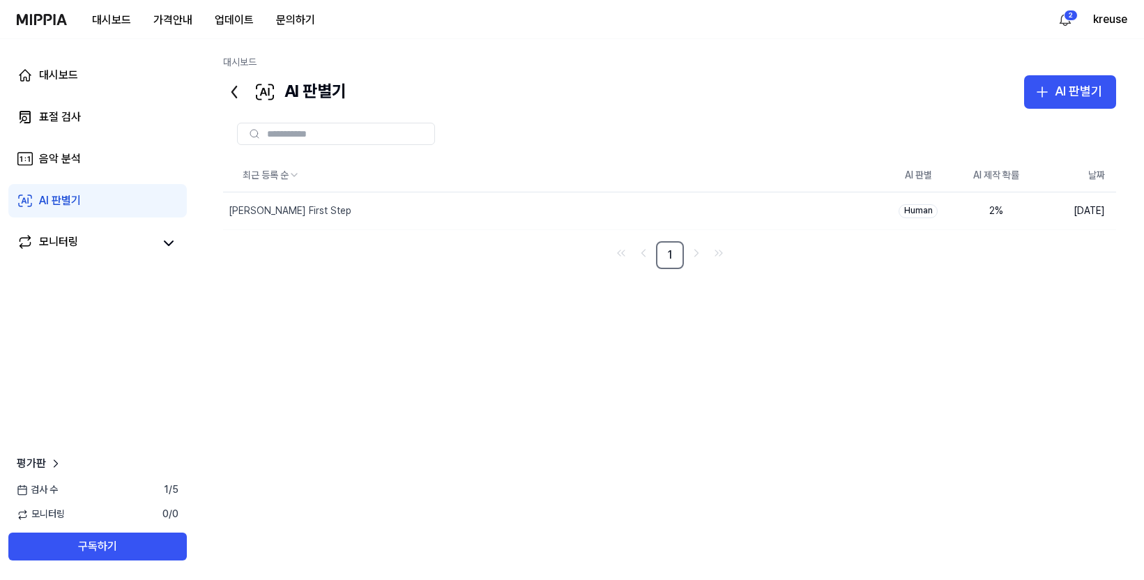
click at [53, 192] on div "AI 판별기" at bounding box center [60, 200] width 42 height 17
click at [65, 123] on div "표절 검사" at bounding box center [60, 117] width 42 height 17
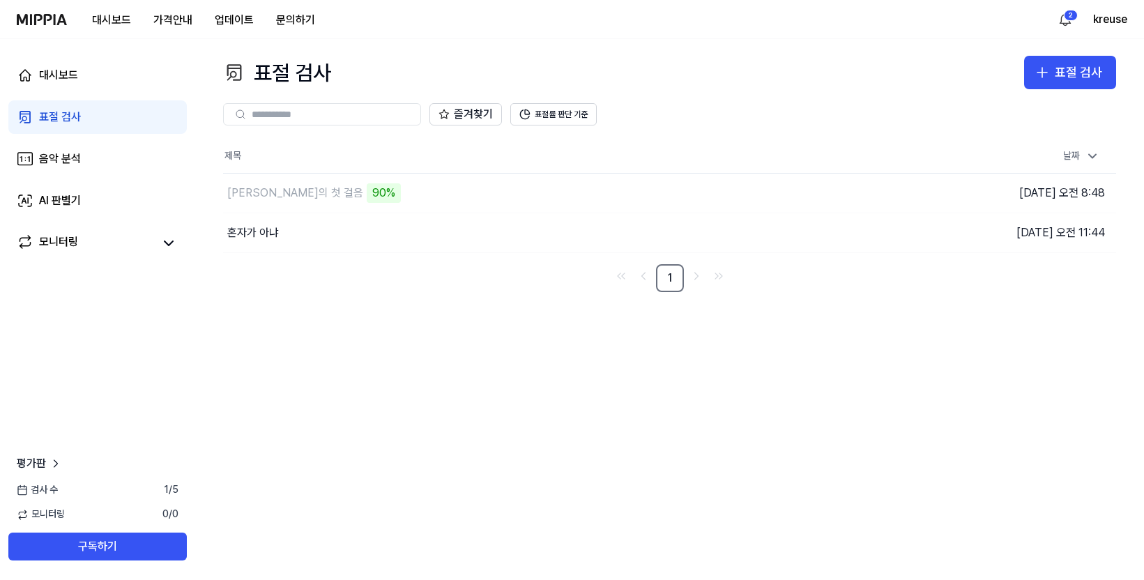
drag, startPoint x: 418, startPoint y: 388, endPoint x: 286, endPoint y: 292, distance: 162.8
click at [416, 388] on div "표절 검사 표절 검사 표절 검사 음악 분석 AI 판별기 즐겨찾기 표절률 판단 기준 제목 날짜 나경이의 첫 걸음 90% 이동하기 [DATE] 오…" at bounding box center [669, 309] width 949 height 541
click at [73, 211] on link "AI 판별기" at bounding box center [97, 200] width 178 height 33
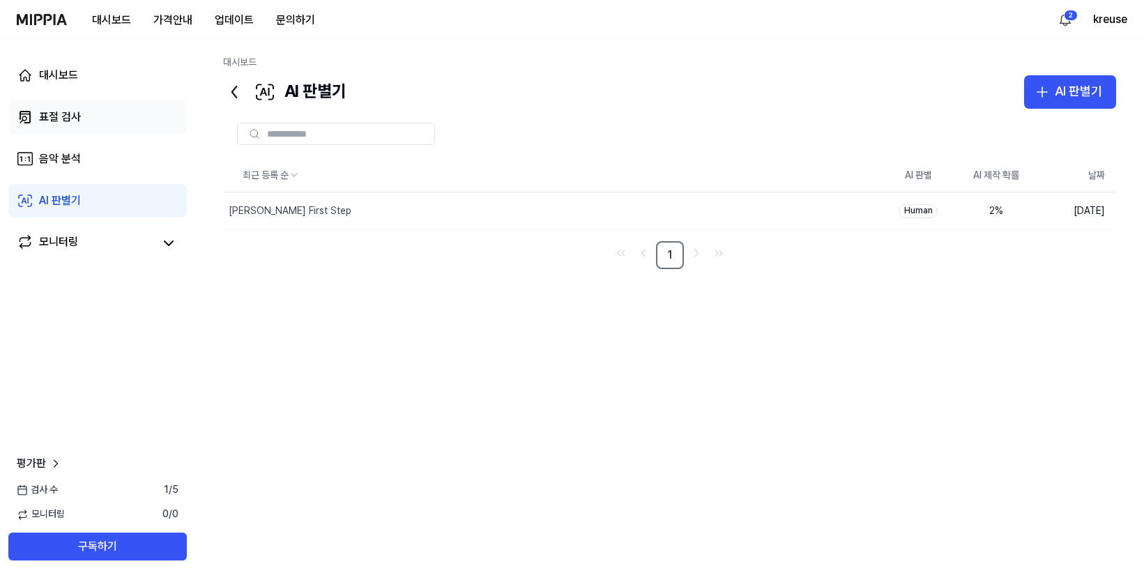
click at [82, 119] on link "표절 검사" at bounding box center [97, 116] width 178 height 33
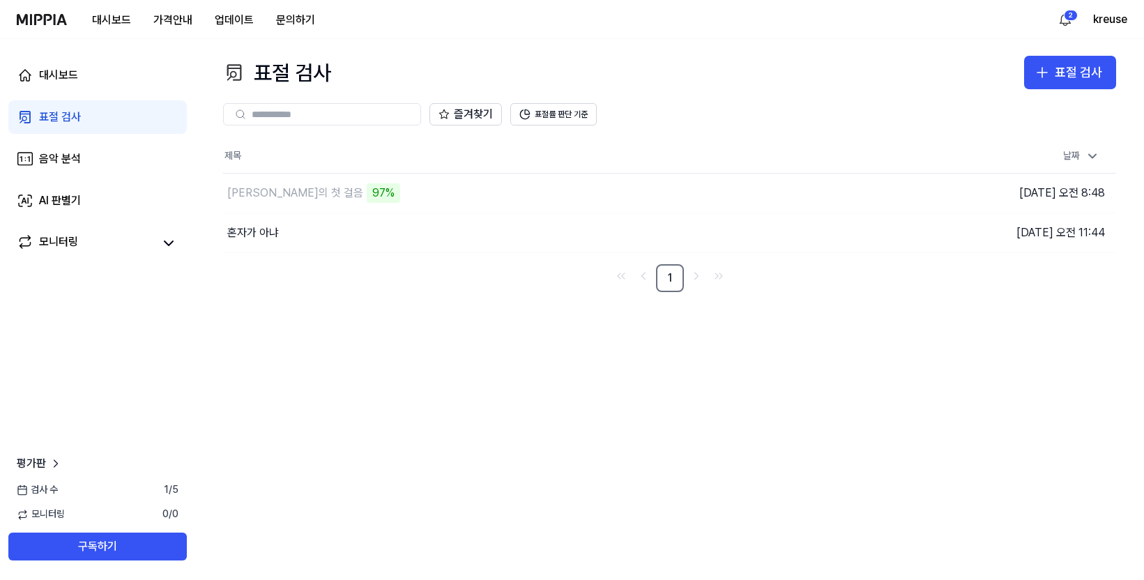
click at [529, 395] on div "표절 검사 표절 검사 표절 검사 음악 분석 AI 판별기 즐겨찾기 표절률 판단 기준 제목 날짜 나경이의 첫 걸음 97% 이동하기 [DATE] 오…" at bounding box center [669, 309] width 949 height 541
click at [510, 429] on div "표절 검사 표절 검사 표절 검사 음악 분석 AI 판별기 즐겨찾기 표절률 판단 기준 제목 날짜 나경이의 첫 걸음 98% 이동하기 [DATE] 오…" at bounding box center [669, 309] width 949 height 541
click at [560, 103] on button "표절률 판단 기준" at bounding box center [553, 114] width 86 height 22
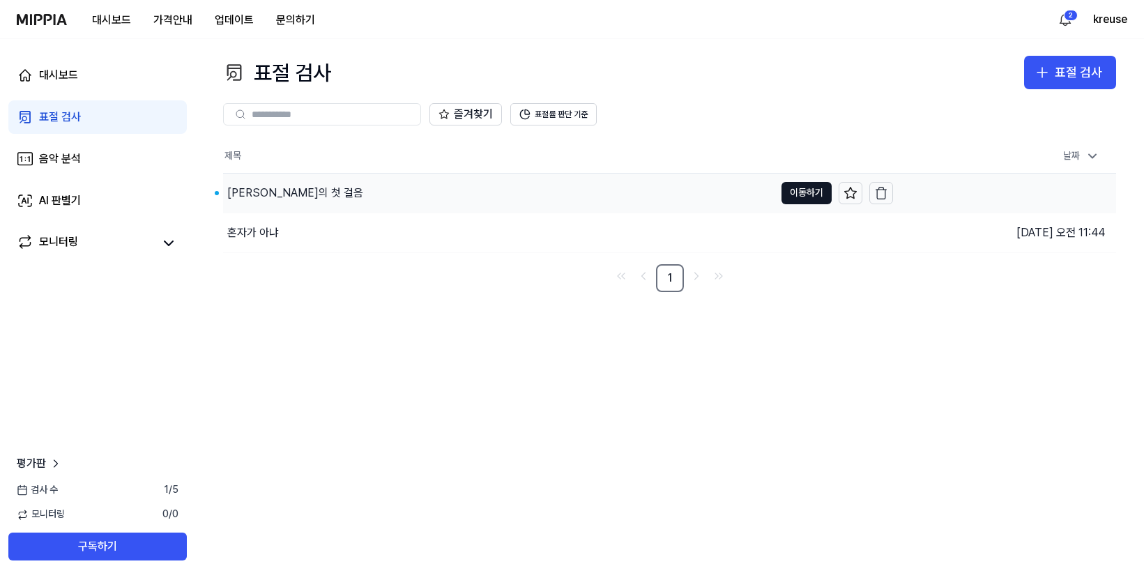
click at [271, 187] on div "[PERSON_NAME]의 첫 걸음" at bounding box center [295, 193] width 136 height 17
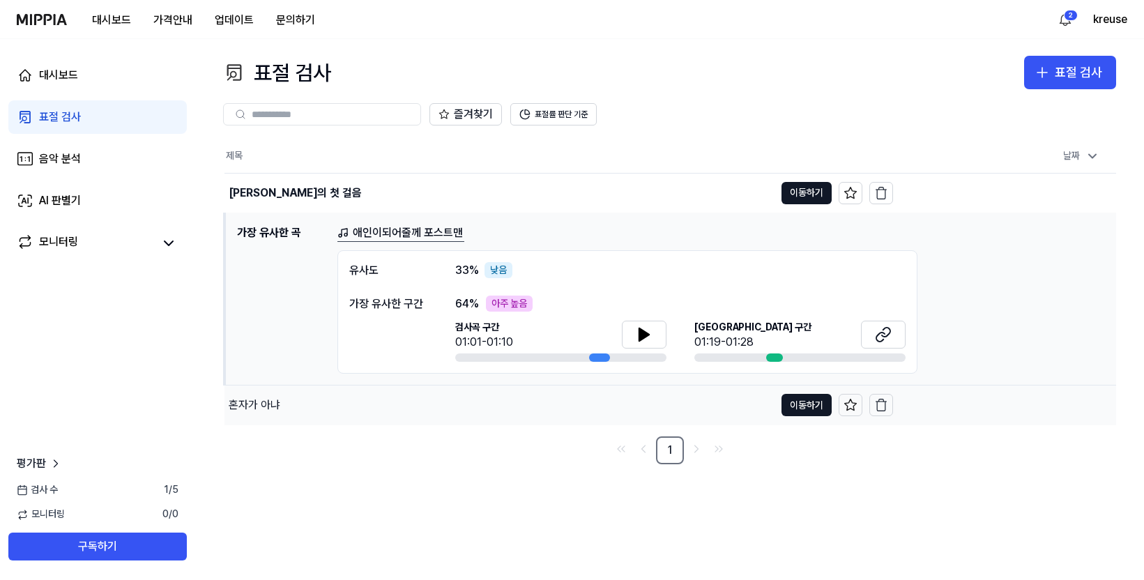
click at [251, 408] on div "혼자가 아냐" at bounding box center [255, 405] width 52 height 17
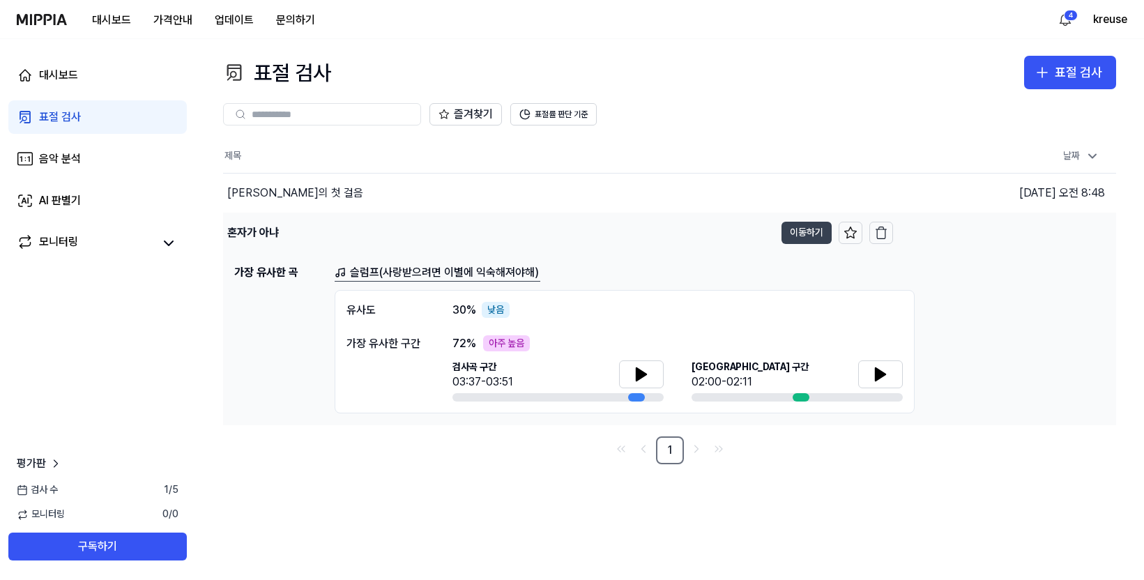
click at [800, 226] on button "이동하기" at bounding box center [807, 233] width 50 height 22
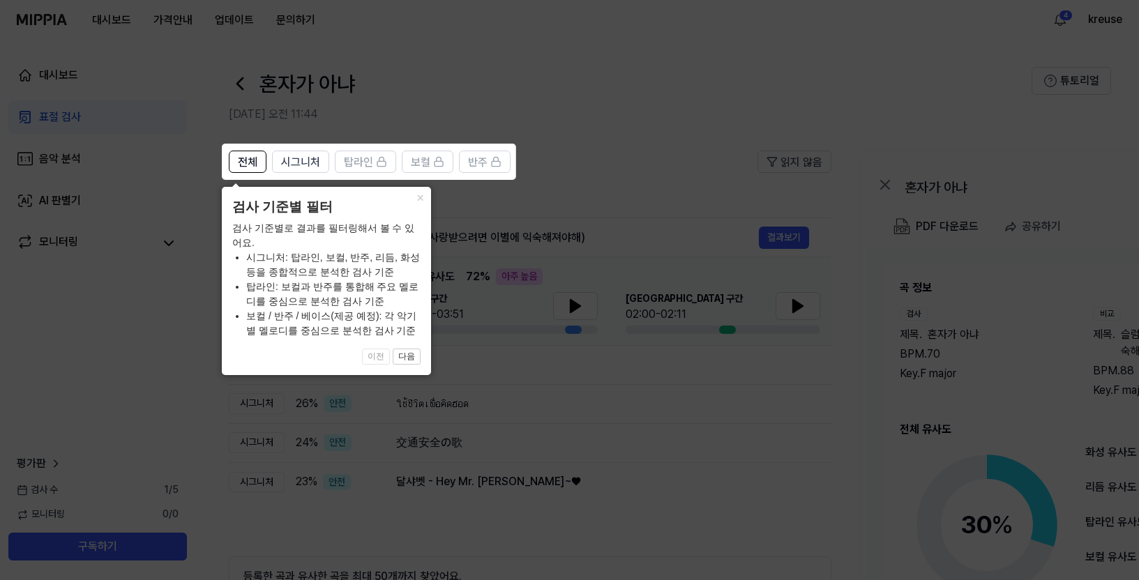
click at [607, 183] on icon at bounding box center [572, 290] width 1144 height 580
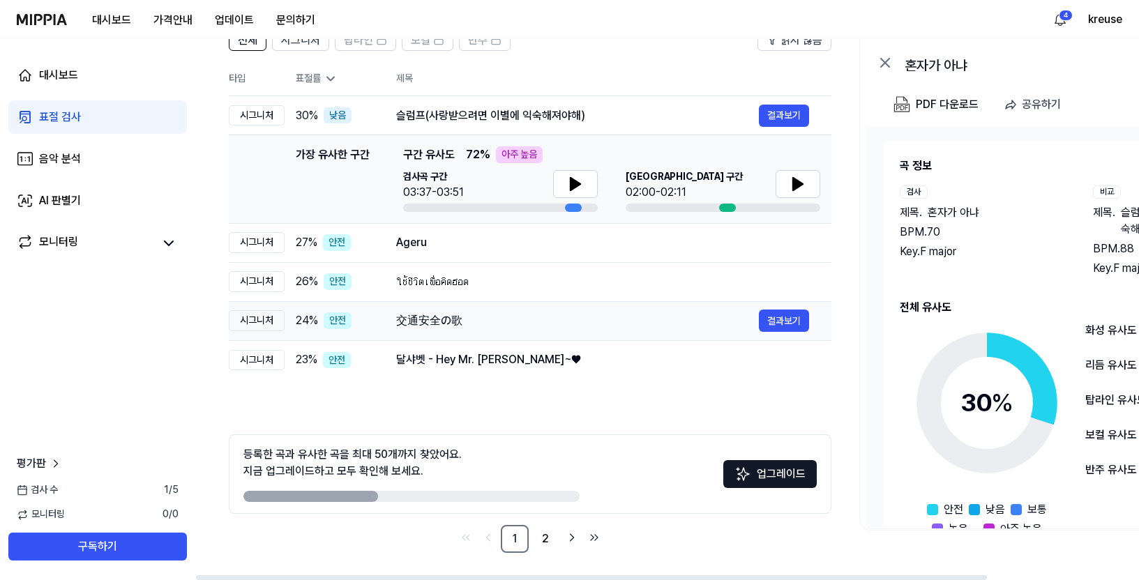
scroll to position [123, 0]
click at [351, 465] on div "등록한 곡과 유사한 곡을 최대 50개까지 찾았어요. 지금 업그레이드하고 모두 확인해 보세요." at bounding box center [352, 462] width 218 height 33
drag, startPoint x: 289, startPoint y: 452, endPoint x: 481, endPoint y: 480, distance: 194.4
click at [481, 480] on div "등록한 곡과 유사한 곡을 최대 50개까지 찾았어요. 지금 업그레이드하고 모두 확인해 보세요." at bounding box center [411, 474] width 336 height 56
click at [487, 422] on div "전체 시그니처 탑라인 보컬 반주 읽지 않음 전체 시그니처 탑라인 보컬 반주 타입 표절률 제목 표절률 읽지 않음 시그니처 30 % 낮음 슬럼프(…" at bounding box center [530, 290] width 602 height 524
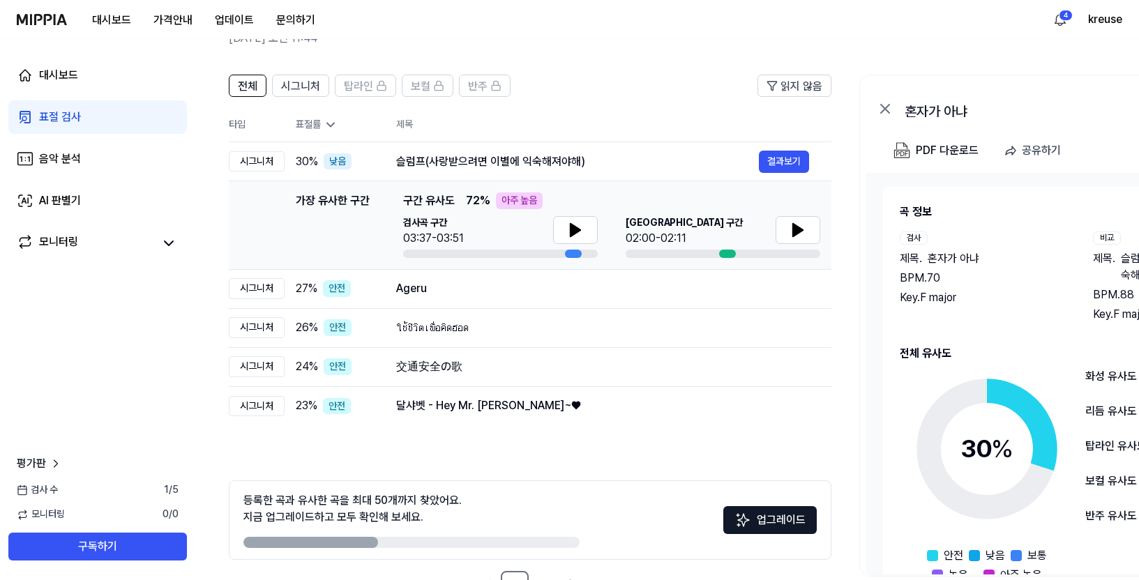
scroll to position [53, 0]
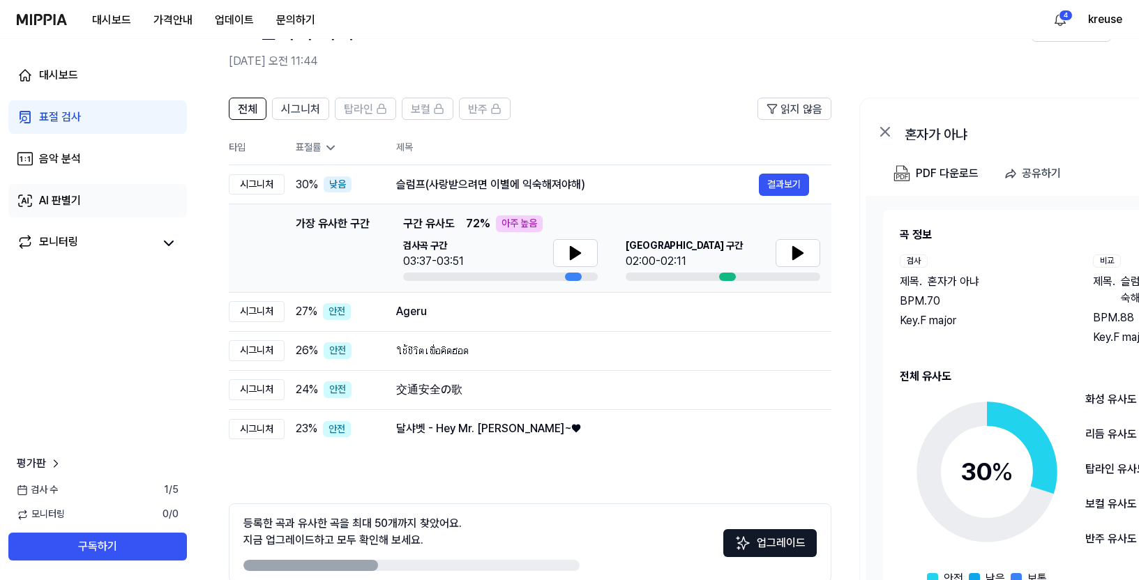
click at [63, 197] on div "AI 판별기" at bounding box center [60, 200] width 42 height 17
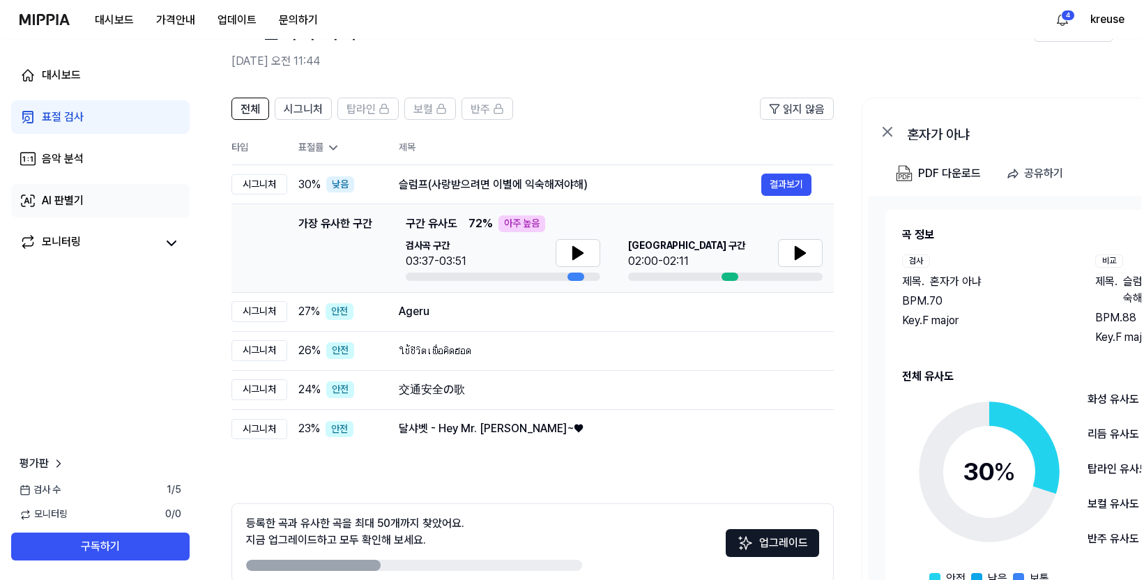
scroll to position [0, 0]
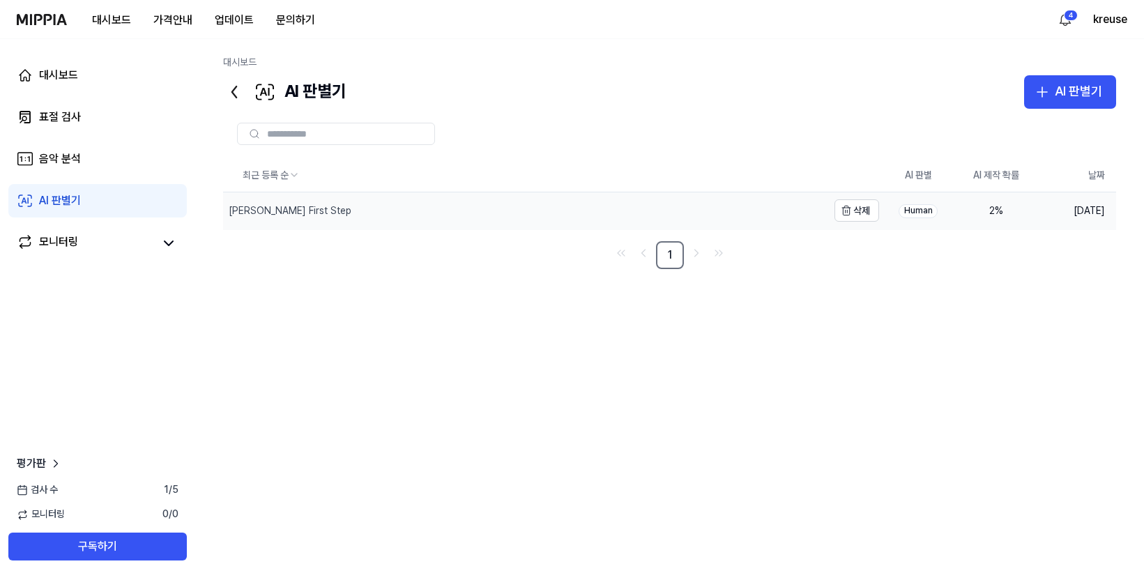
click at [326, 218] on div "[PERSON_NAME] First Step" at bounding box center [525, 210] width 604 height 36
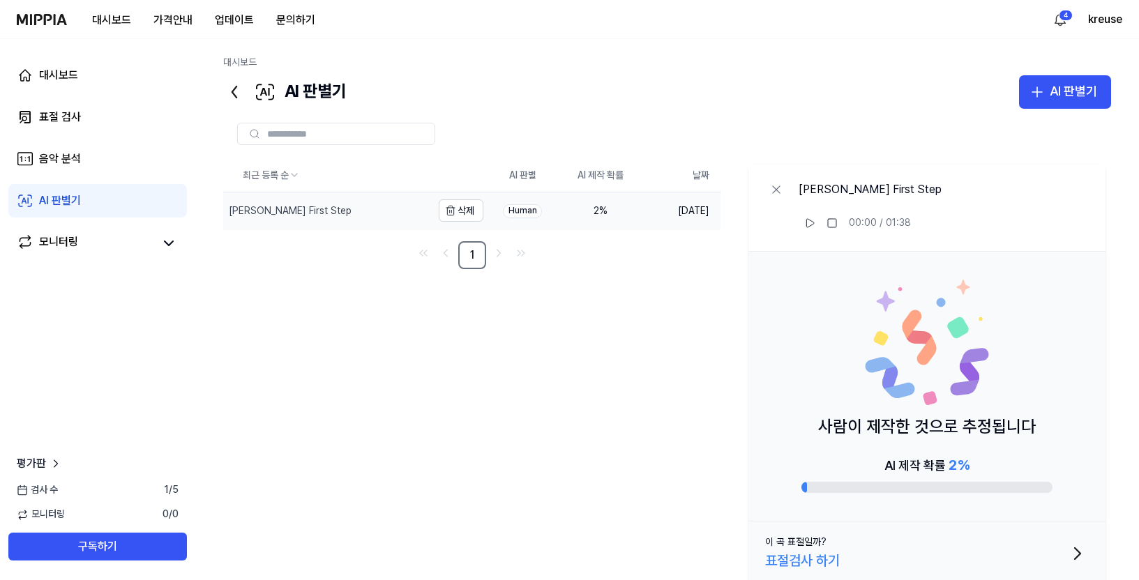
click at [326, 218] on div "[PERSON_NAME] First Step" at bounding box center [327, 210] width 208 height 36
click at [78, 105] on link "표절 검사" at bounding box center [97, 116] width 178 height 33
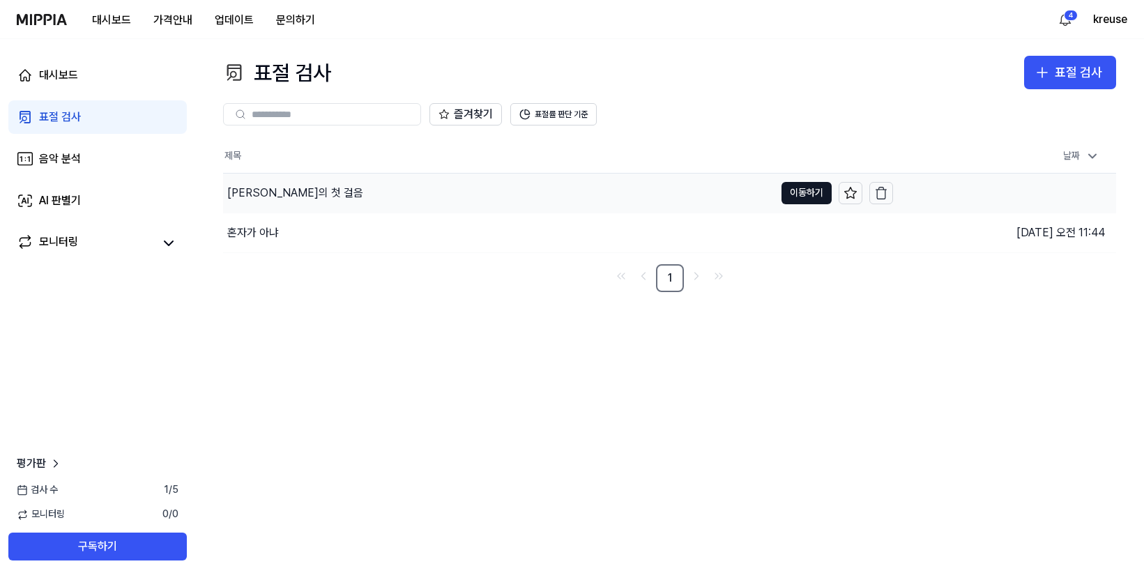
click at [322, 203] on div "[PERSON_NAME]의 첫 걸음" at bounding box center [499, 193] width 552 height 39
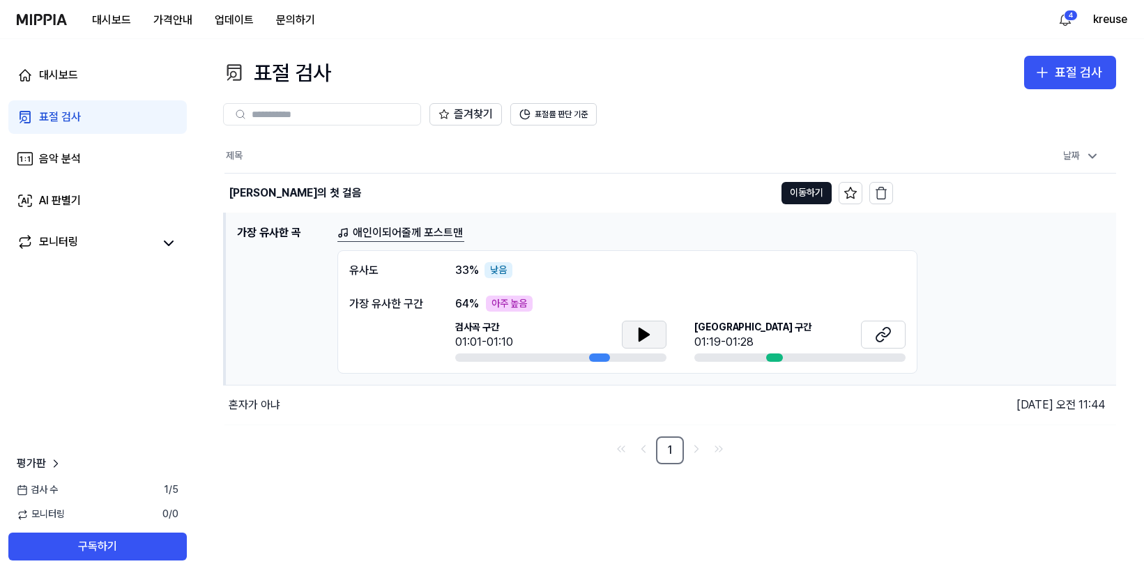
click at [637, 335] on icon at bounding box center [644, 334] width 17 height 17
click at [891, 337] on icon at bounding box center [883, 334] width 17 height 17
click at [888, 339] on icon at bounding box center [883, 334] width 17 height 17
click at [61, 240] on div "모니터링" at bounding box center [58, 244] width 39 height 20
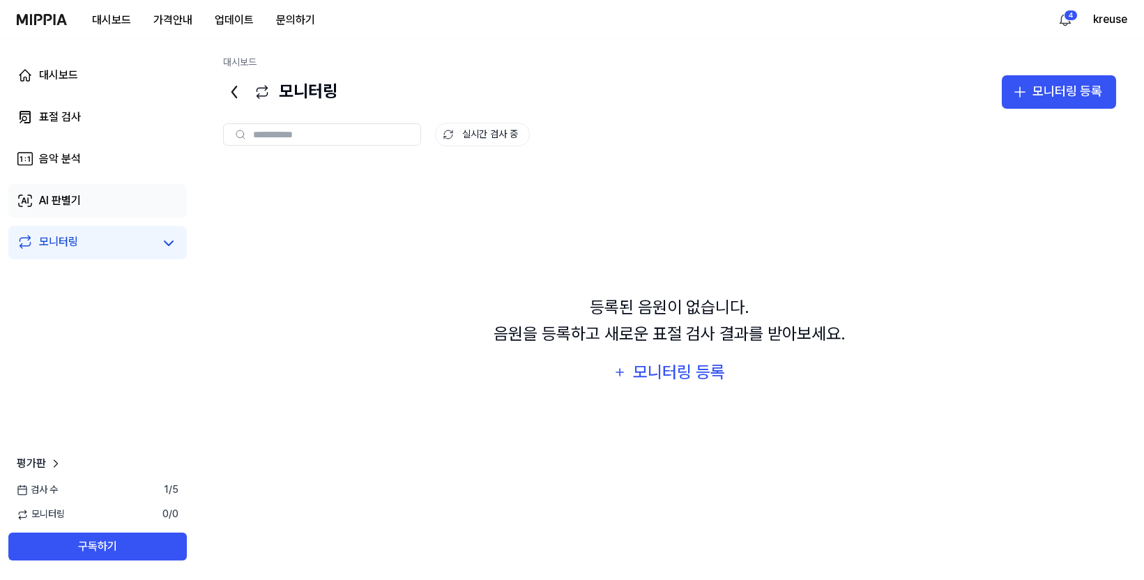
click at [68, 193] on div "AI 판별기" at bounding box center [60, 200] width 42 height 17
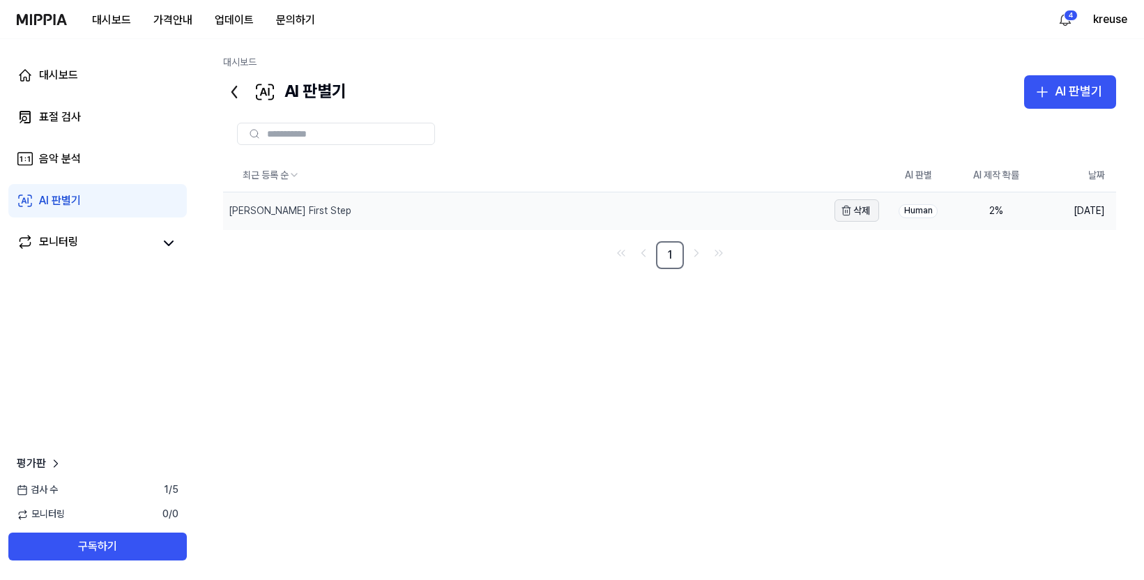
click at [846, 213] on icon "button" at bounding box center [846, 210] width 11 height 11
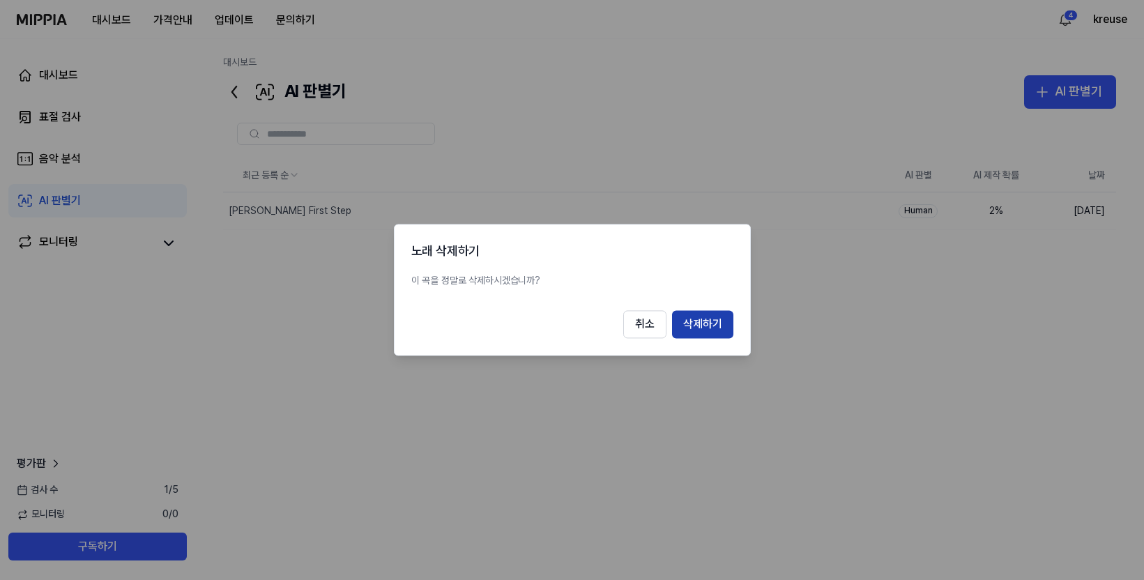
click at [697, 325] on button "삭제하기" at bounding box center [702, 325] width 61 height 28
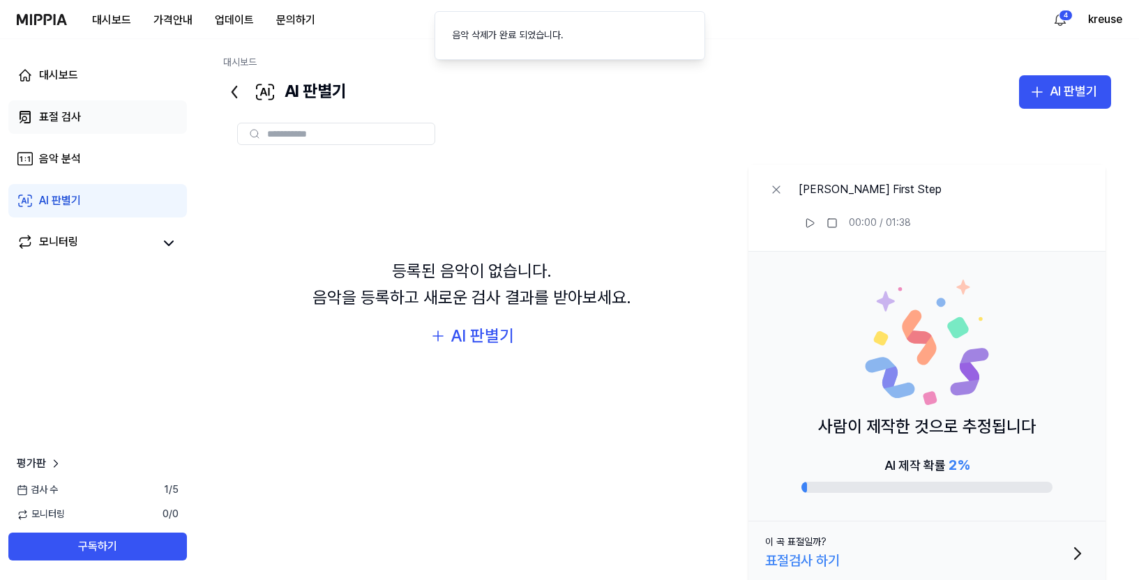
click at [87, 114] on link "표절 검사" at bounding box center [97, 116] width 178 height 33
